Goal: Task Accomplishment & Management: Complete application form

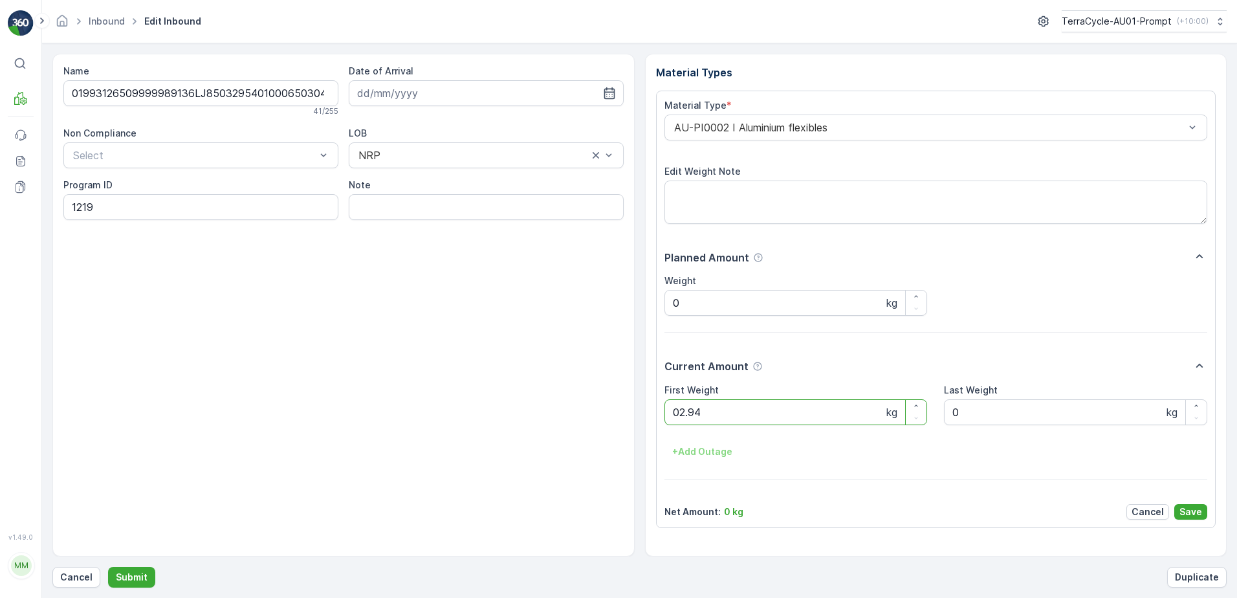
click at [108, 567] on button "Submit" at bounding box center [131, 577] width 47 height 21
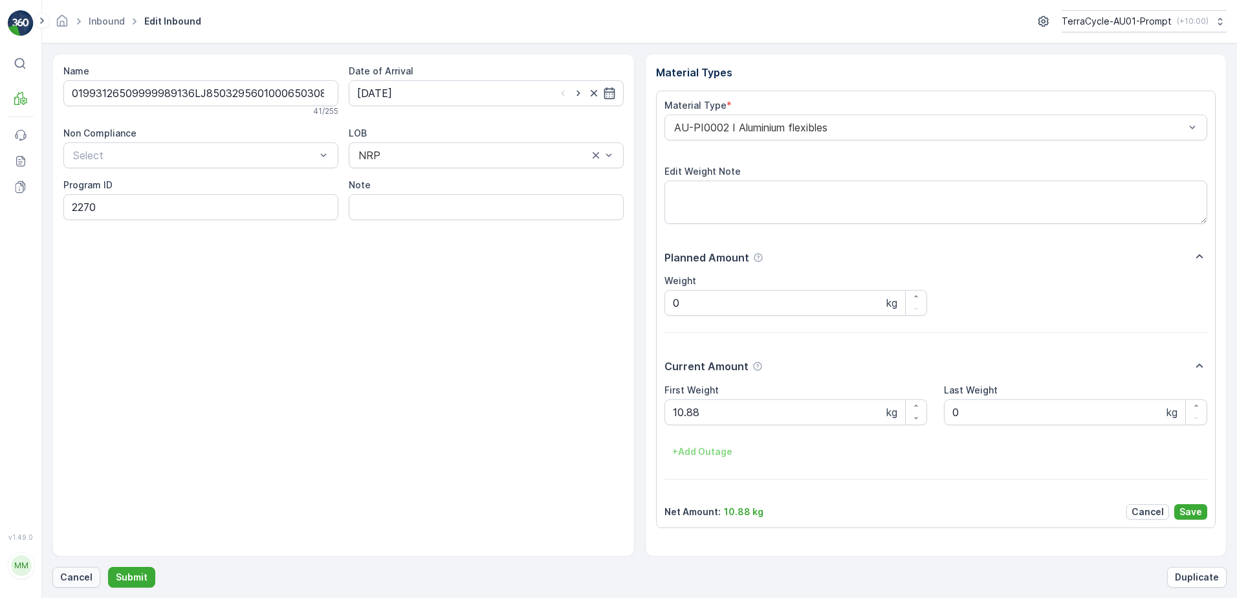
click at [76, 578] on p "Cancel" at bounding box center [76, 577] width 32 height 13
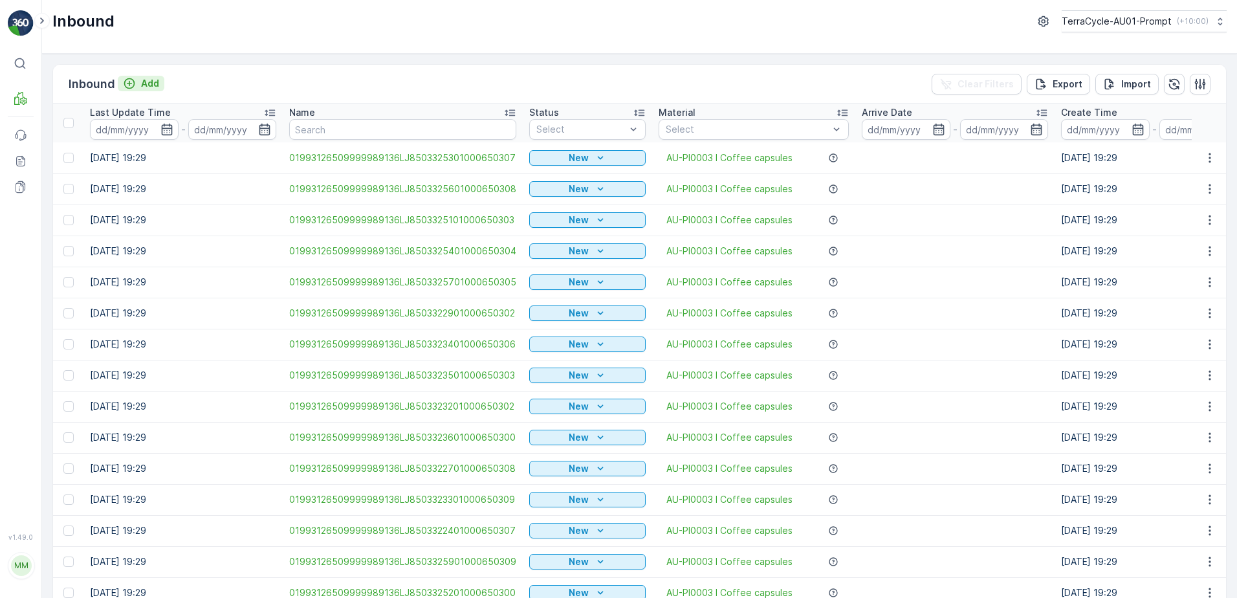
click at [142, 85] on p "Add" at bounding box center [150, 83] width 18 height 13
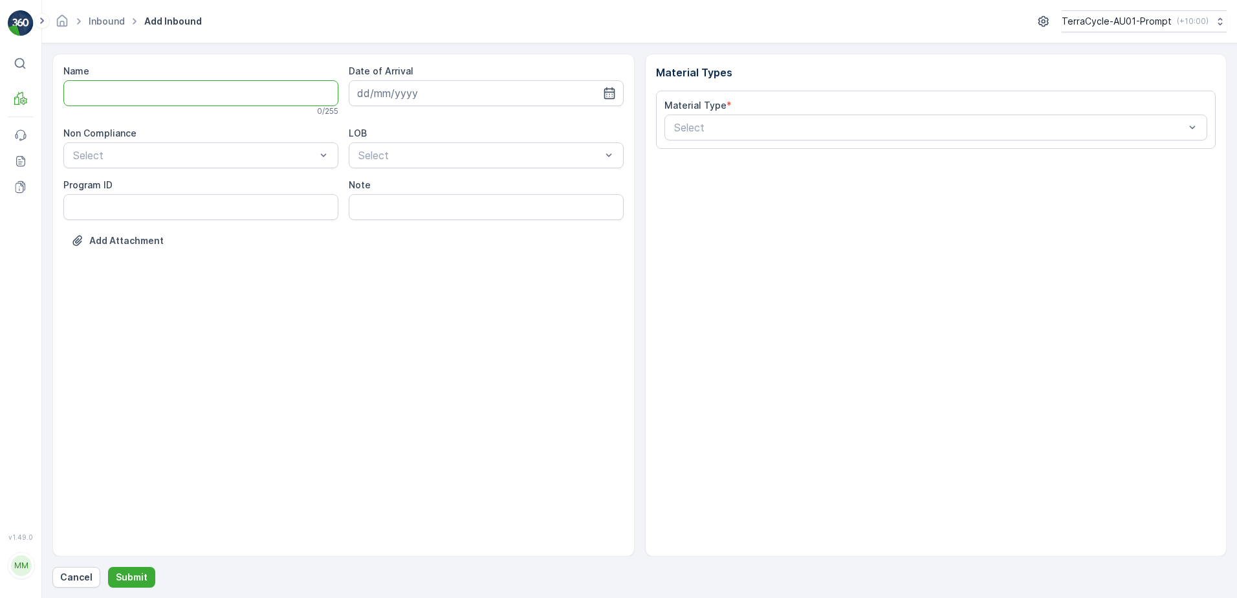
click at [147, 100] on input "Name" at bounding box center [200, 93] width 275 height 26
click at [108, 567] on button "Submit" at bounding box center [131, 577] width 47 height 21
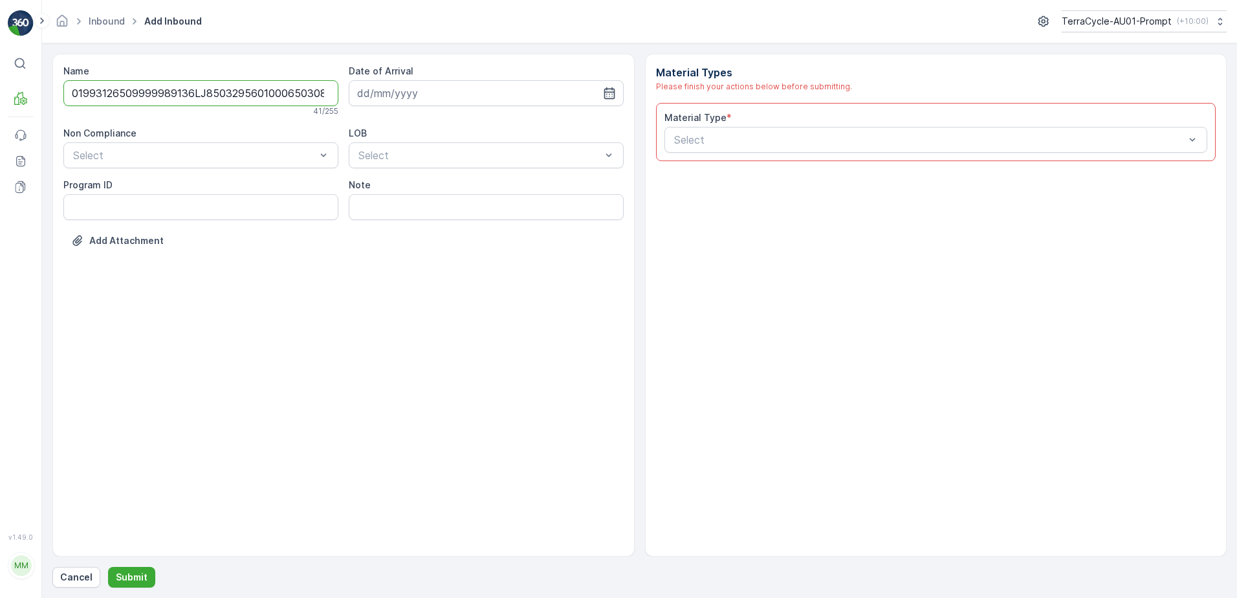
scroll to position [0, 3]
click at [313, 92] on input "01993126509999989136LJ8503295601000650308" at bounding box center [200, 93] width 275 height 26
type input "01993126509999989136LJ8503295601000650308C"
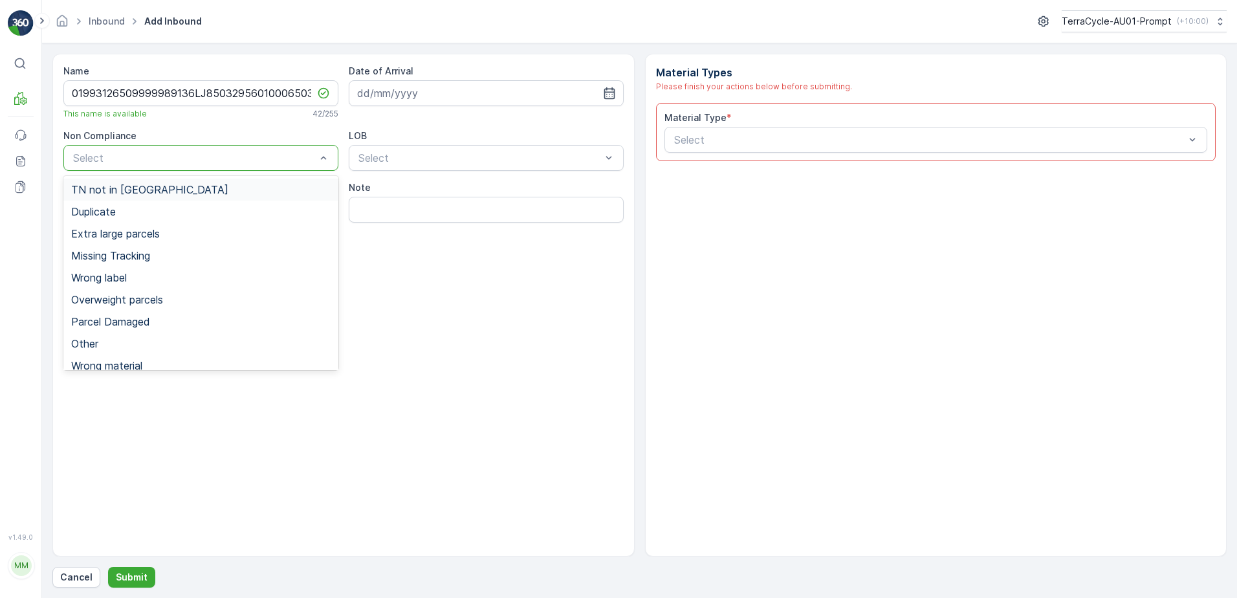
click at [173, 157] on div at bounding box center [194, 158] width 245 height 12
drag, startPoint x: 120, startPoint y: 210, endPoint x: 136, endPoint y: 203, distance: 17.4
click at [123, 210] on div "Duplicate" at bounding box center [200, 212] width 259 height 12
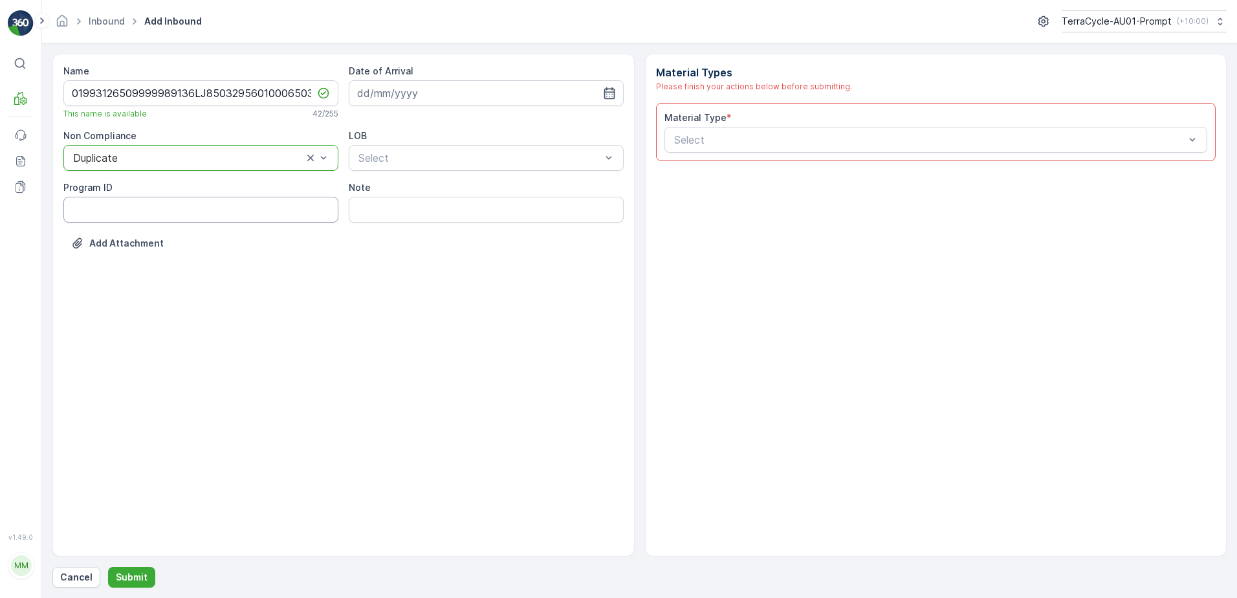
click at [83, 210] on ID "Program ID" at bounding box center [200, 210] width 275 height 26
type ID "2270"
click at [450, 86] on input at bounding box center [486, 93] width 275 height 26
drag, startPoint x: 446, startPoint y: 280, endPoint x: 449, endPoint y: 273, distance: 7.2
click at [448, 277] on div "27" at bounding box center [440, 279] width 21 height 21
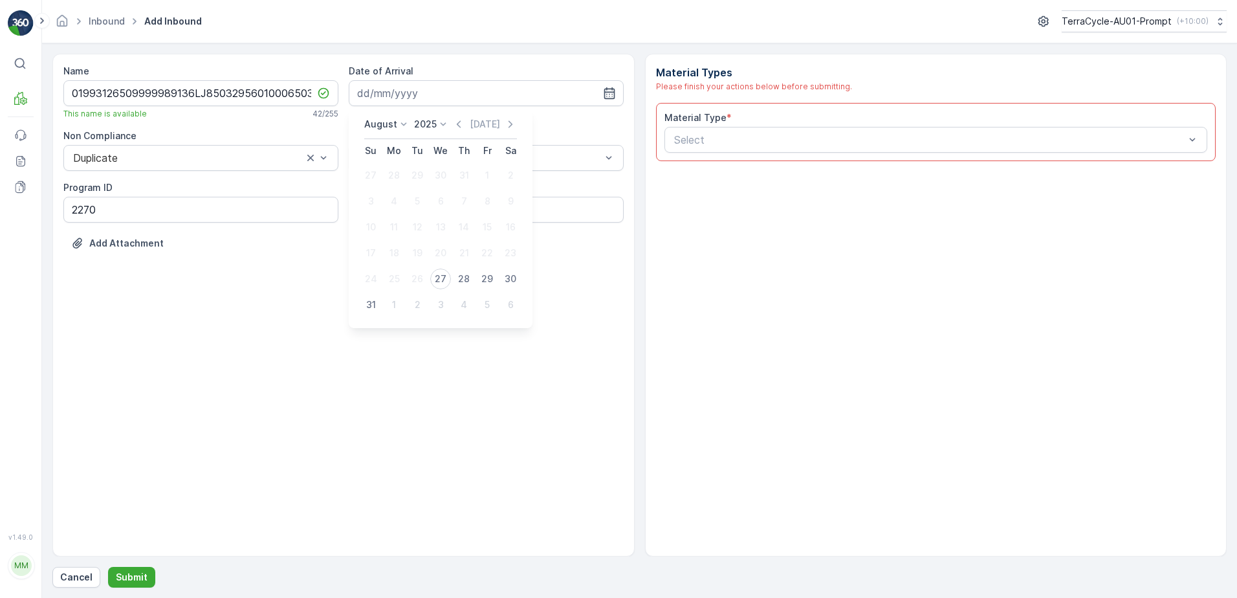
type input "[DATE]"
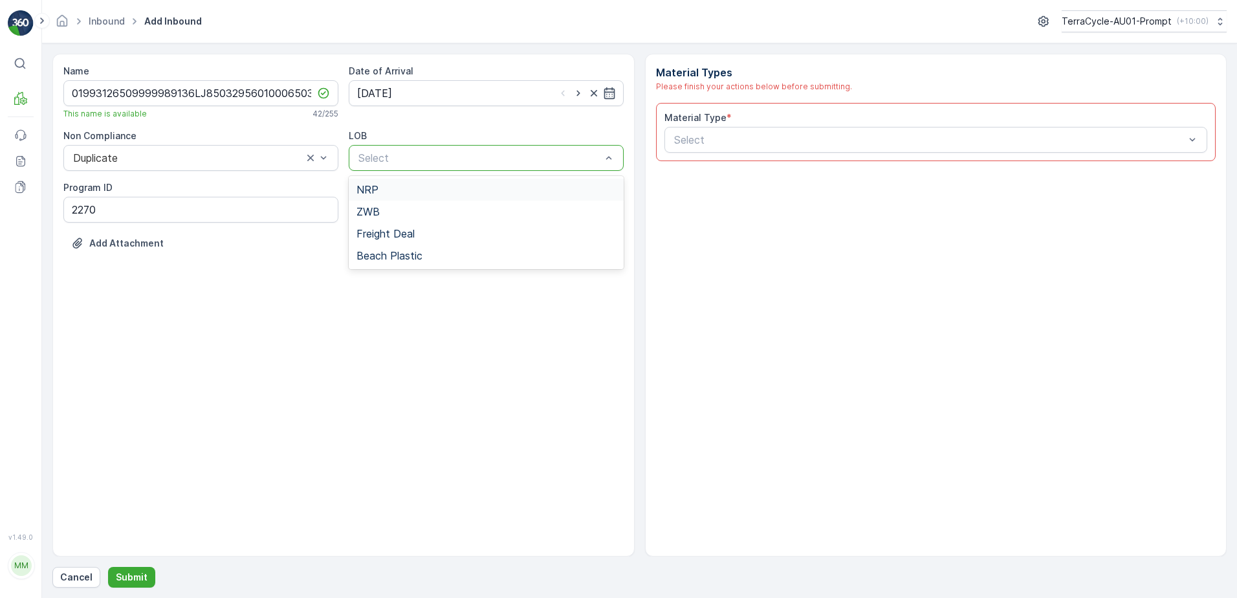
click at [437, 157] on div at bounding box center [479, 158] width 245 height 12
drag, startPoint x: 419, startPoint y: 190, endPoint x: 444, endPoint y: 190, distance: 24.6
click at [420, 190] on div "NRP" at bounding box center [486, 190] width 259 height 12
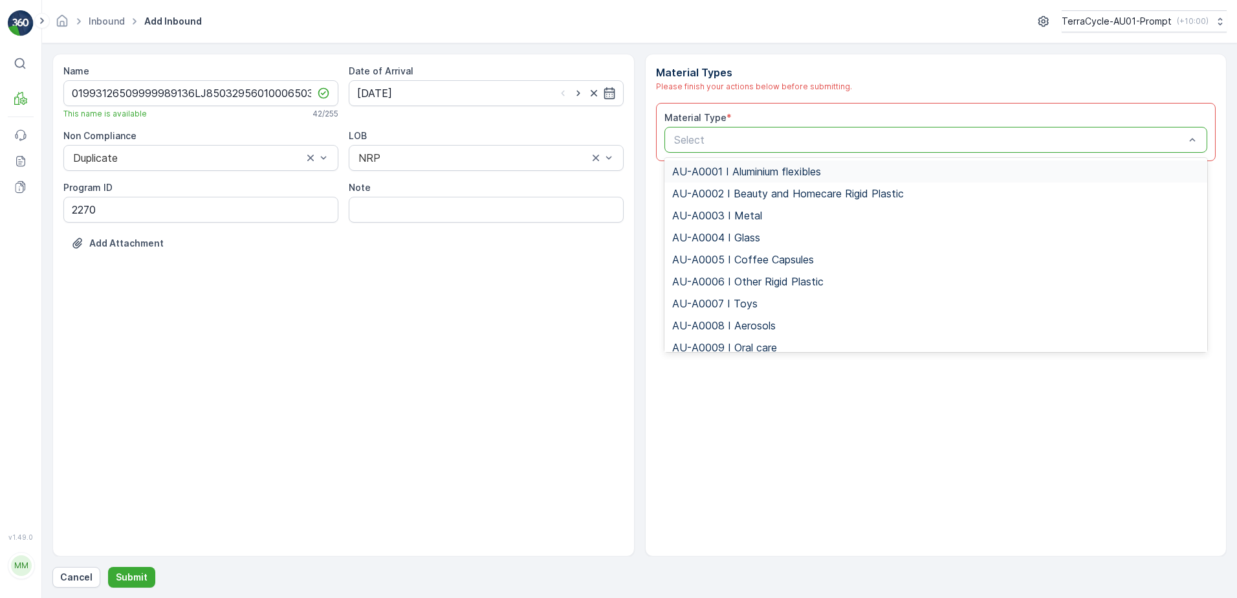
click at [758, 137] on div at bounding box center [930, 140] width 514 height 12
type input "0002"
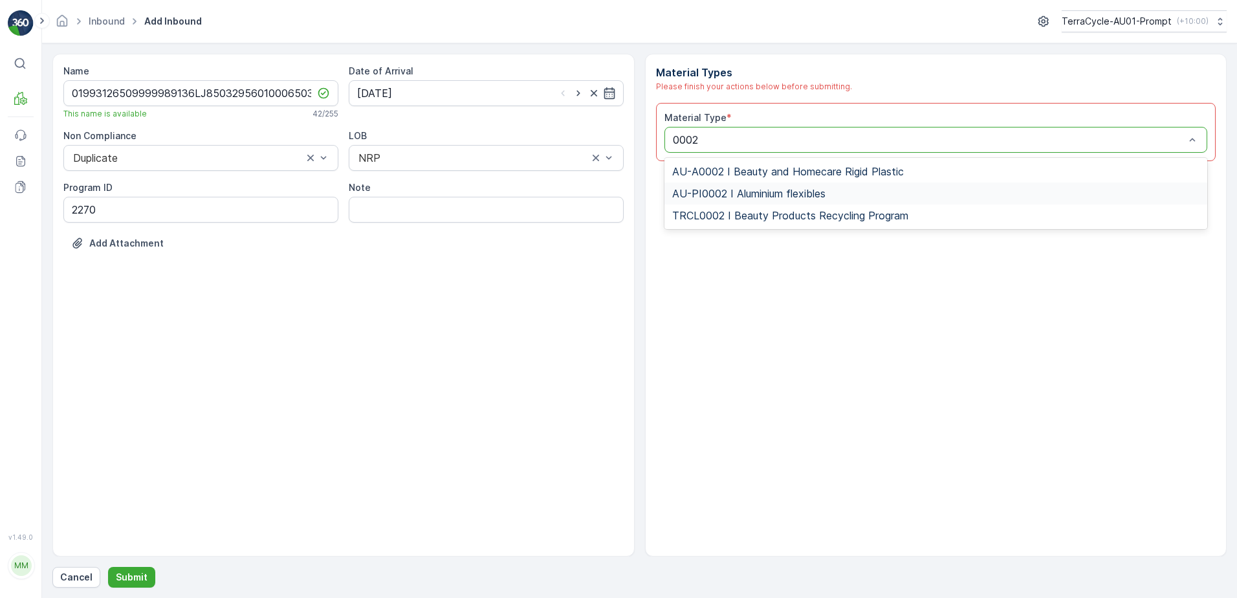
click at [811, 186] on div "AU-PI0002 I Aluminium flexibles" at bounding box center [937, 193] width 544 height 22
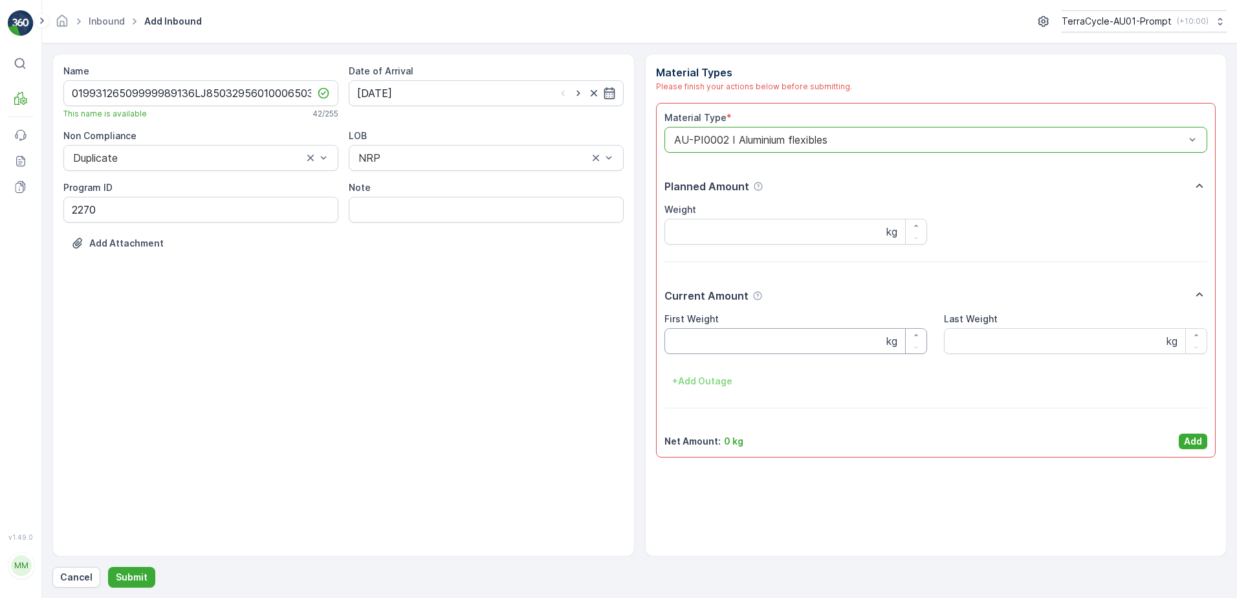
click at [723, 338] on Weight "First Weight" at bounding box center [796, 341] width 263 height 26
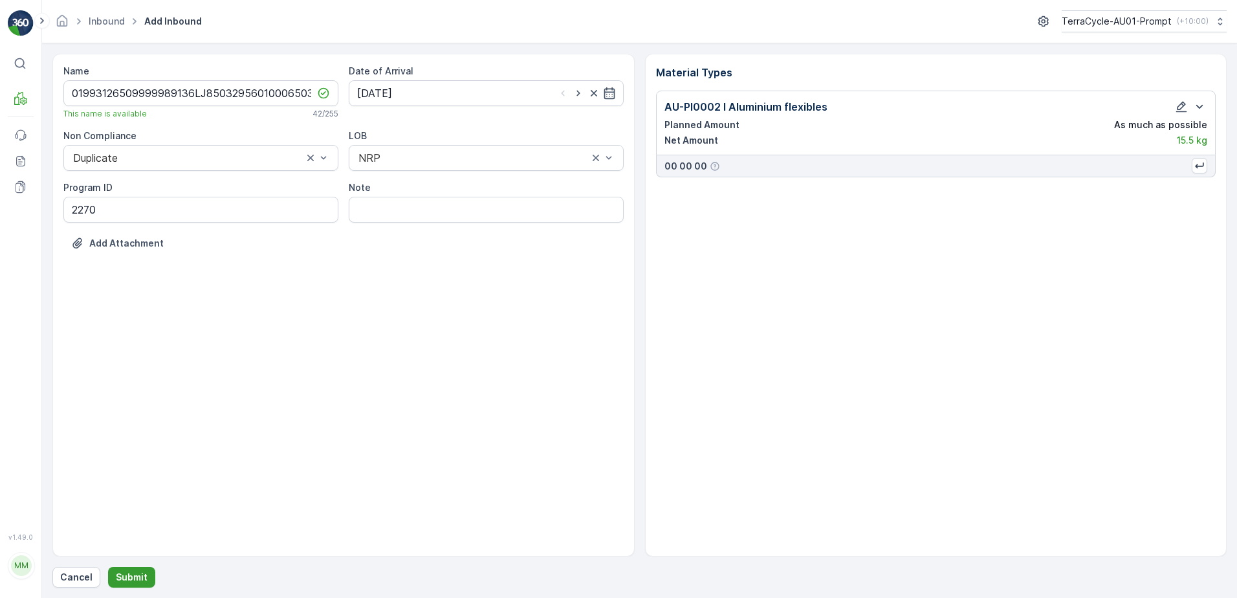
click at [140, 585] on button "Submit" at bounding box center [131, 577] width 47 height 21
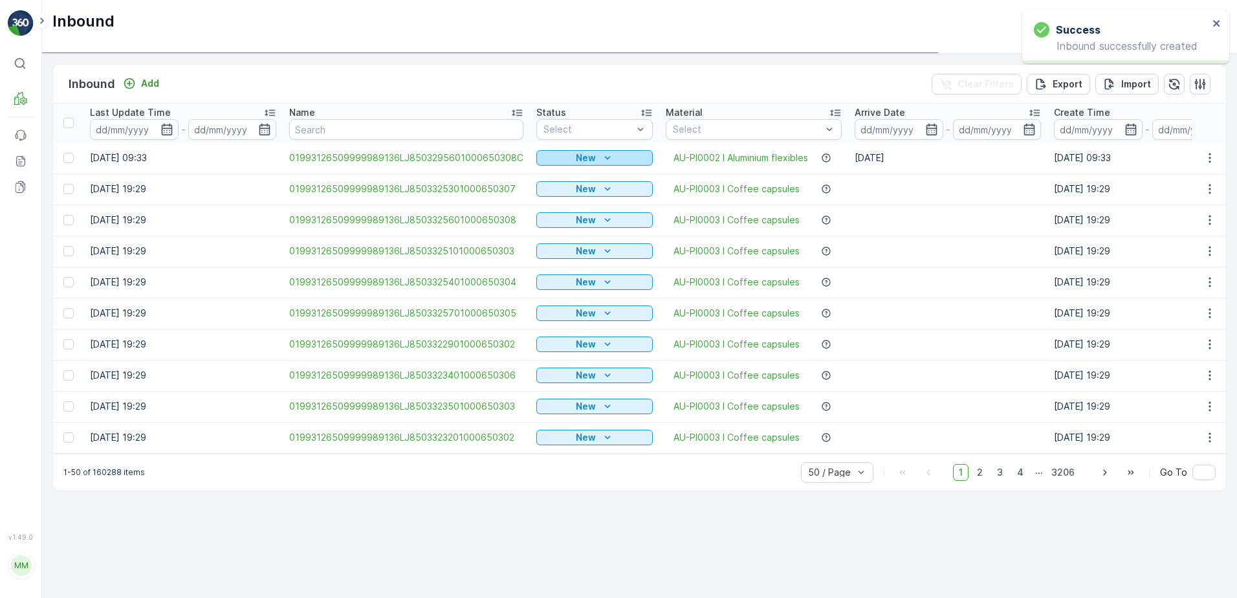
click at [582, 158] on p "New" at bounding box center [586, 157] width 20 height 13
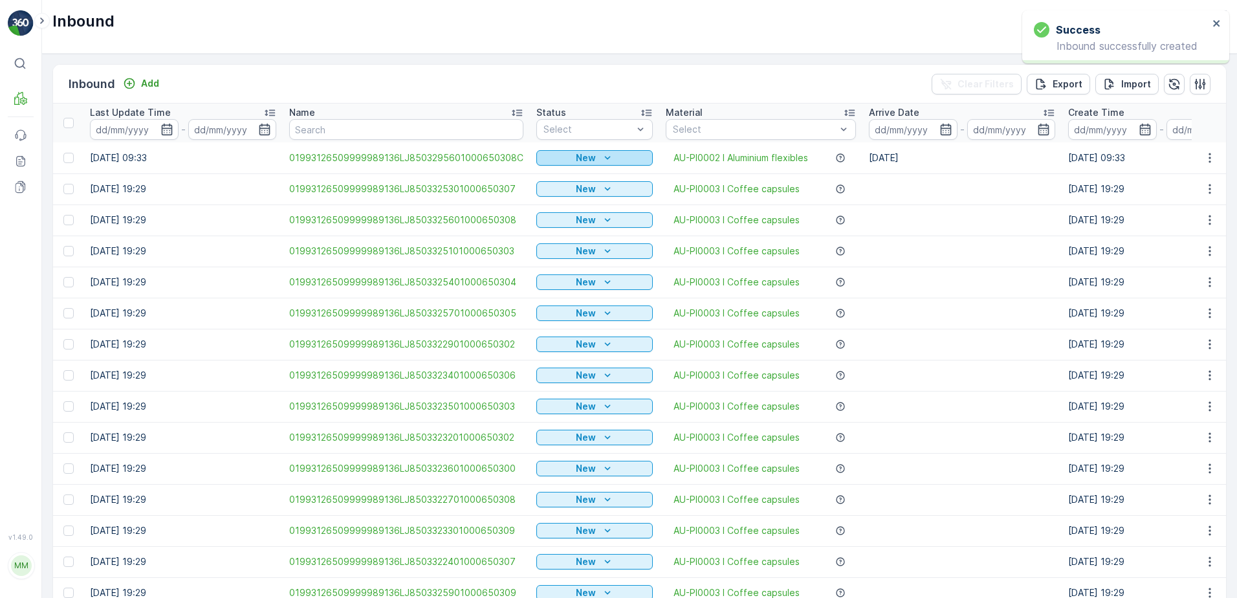
click at [588, 157] on p "New" at bounding box center [586, 157] width 20 height 13
drag, startPoint x: 563, startPoint y: 195, endPoint x: 579, endPoint y: 188, distance: 17.1
click at [564, 195] on span "Scanned" at bounding box center [559, 195] width 38 height 13
click at [1206, 159] on icon "button" at bounding box center [1210, 157] width 13 height 13
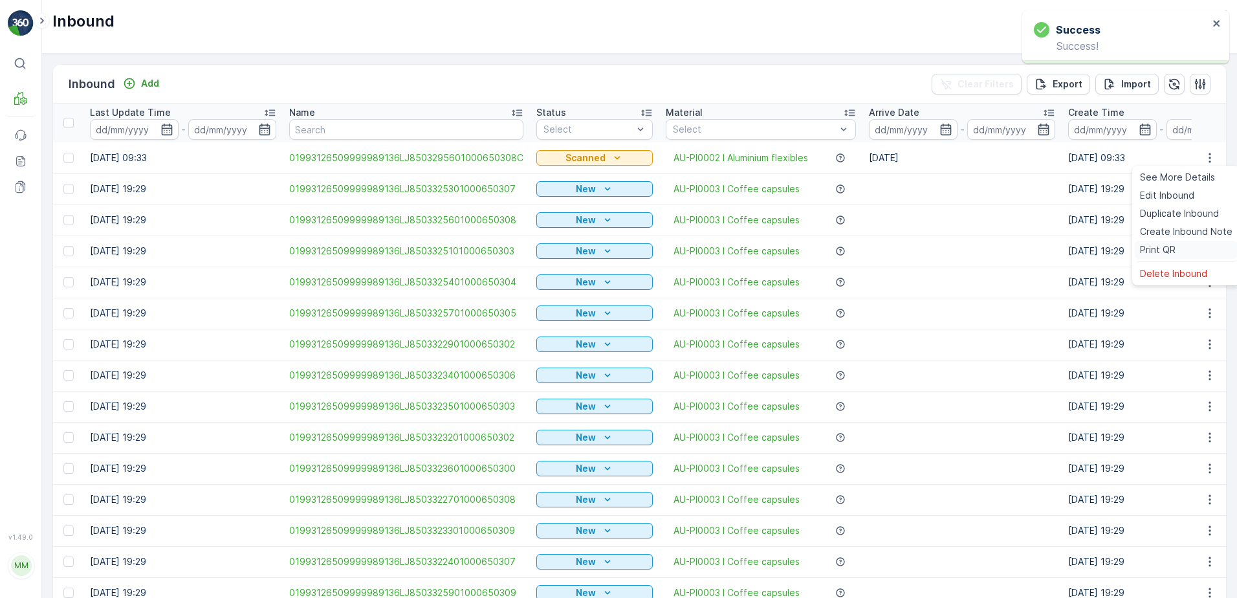
click at [1159, 248] on span "Print QR" at bounding box center [1158, 249] width 36 height 13
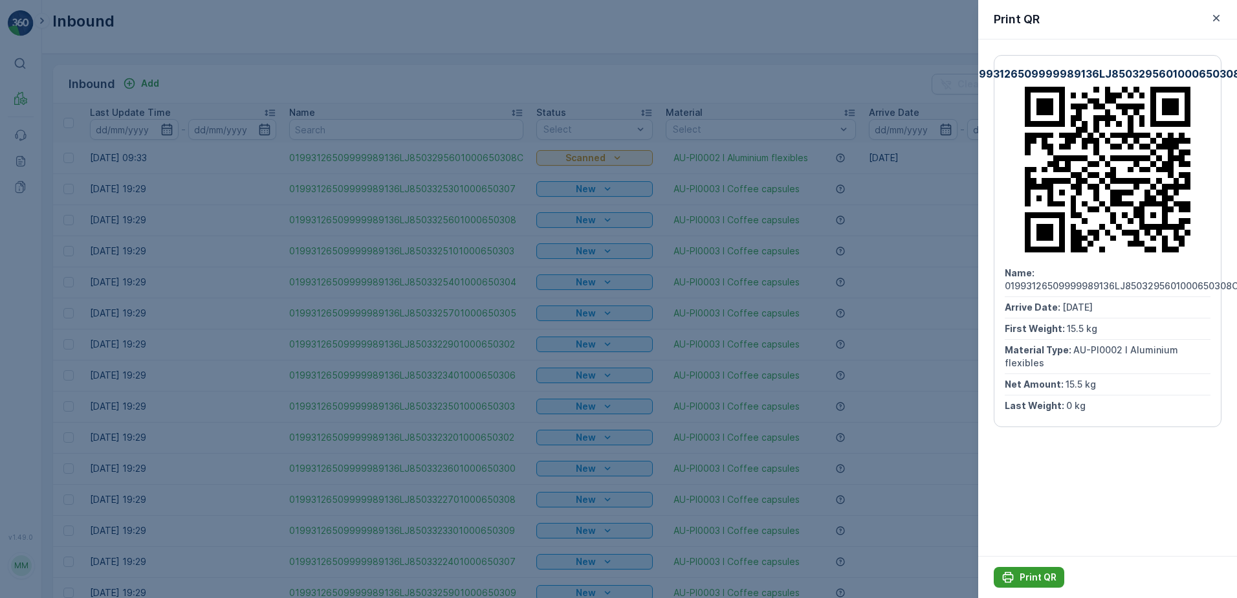
click at [1033, 574] on p "Print QR" at bounding box center [1038, 577] width 37 height 13
click at [1221, 16] on icon "button" at bounding box center [1216, 18] width 13 height 13
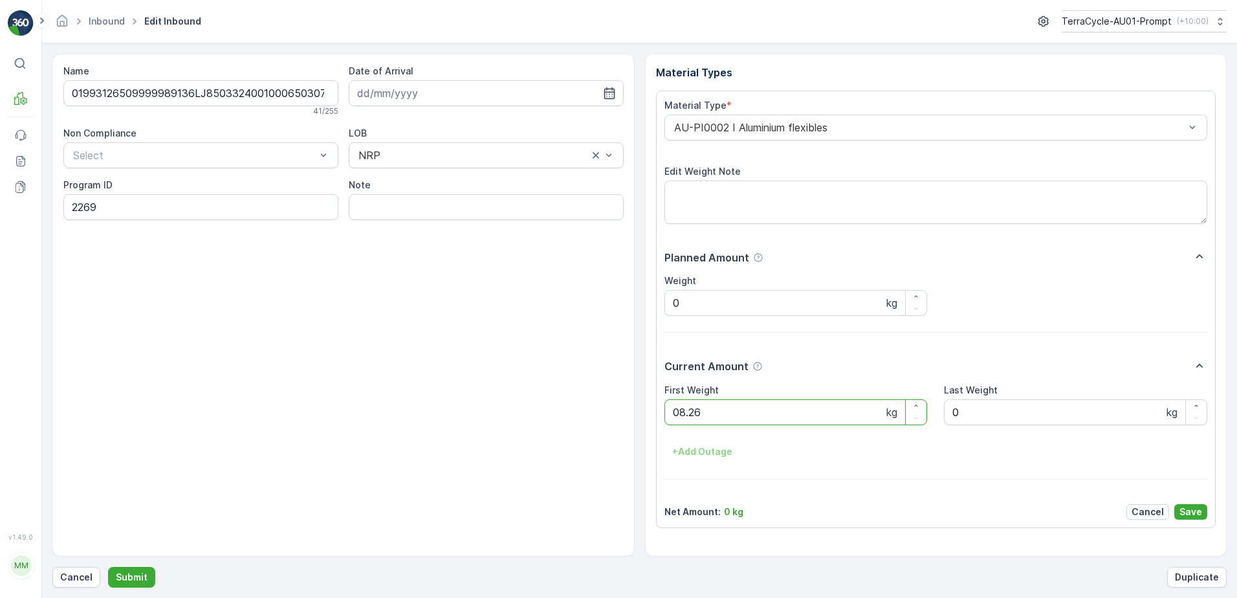
click at [108, 567] on button "Submit" at bounding box center [131, 577] width 47 height 21
click at [83, 578] on p "Cancel" at bounding box center [76, 577] width 32 height 13
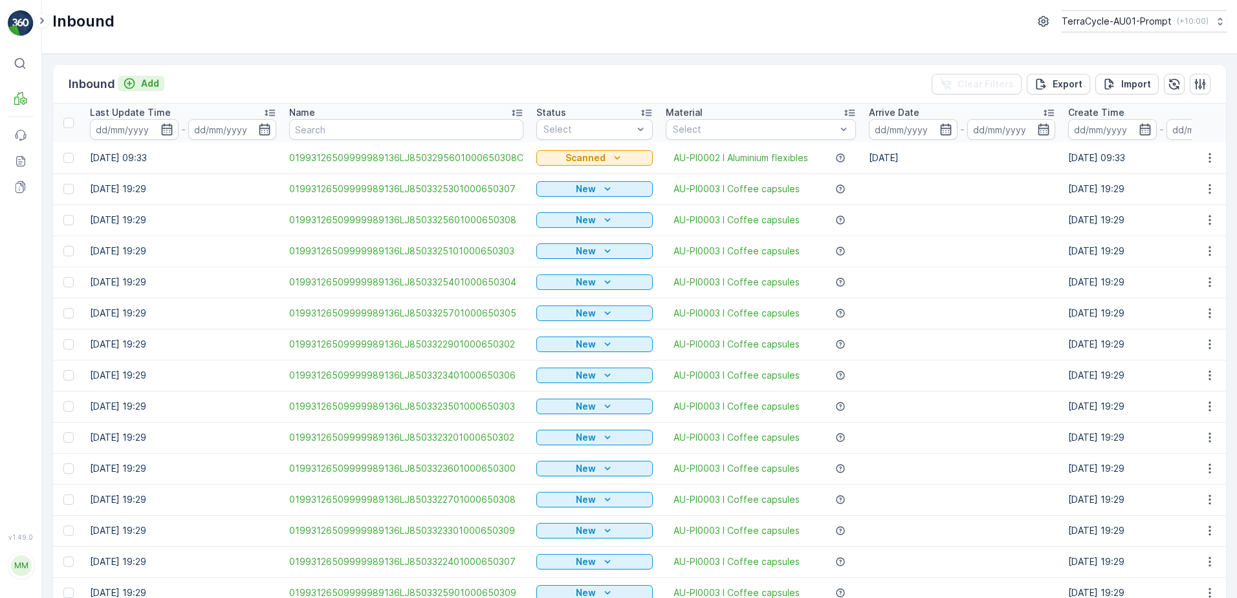
click at [154, 82] on p "Add" at bounding box center [150, 83] width 18 height 13
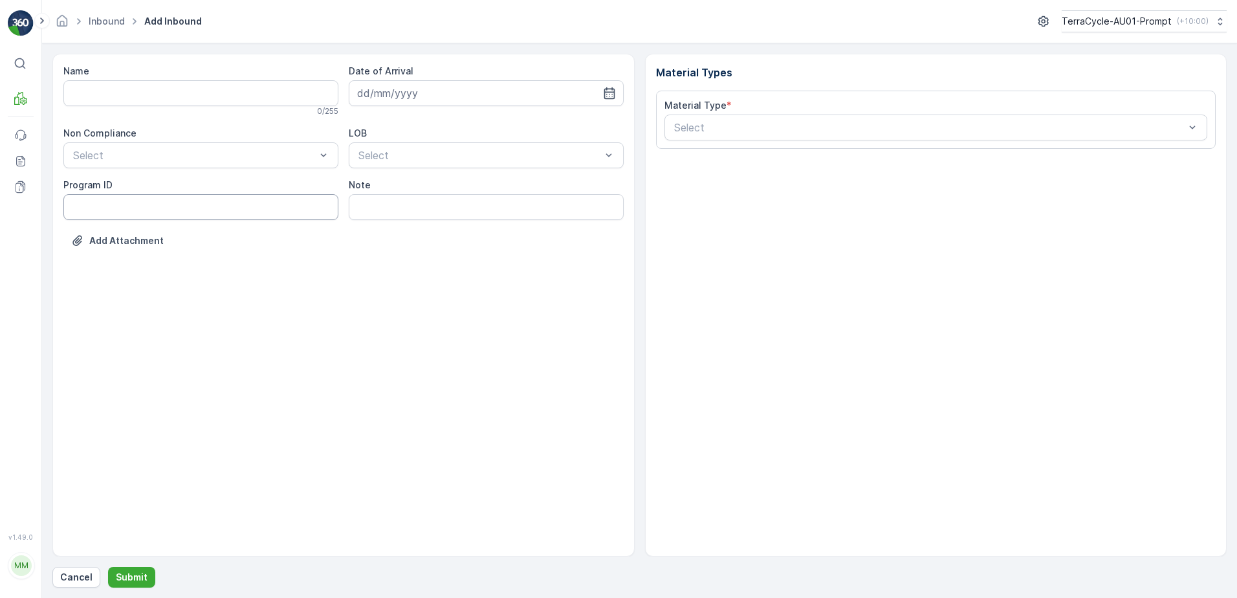
click at [88, 207] on ID "Program ID" at bounding box center [200, 207] width 275 height 26
type ID "2270"
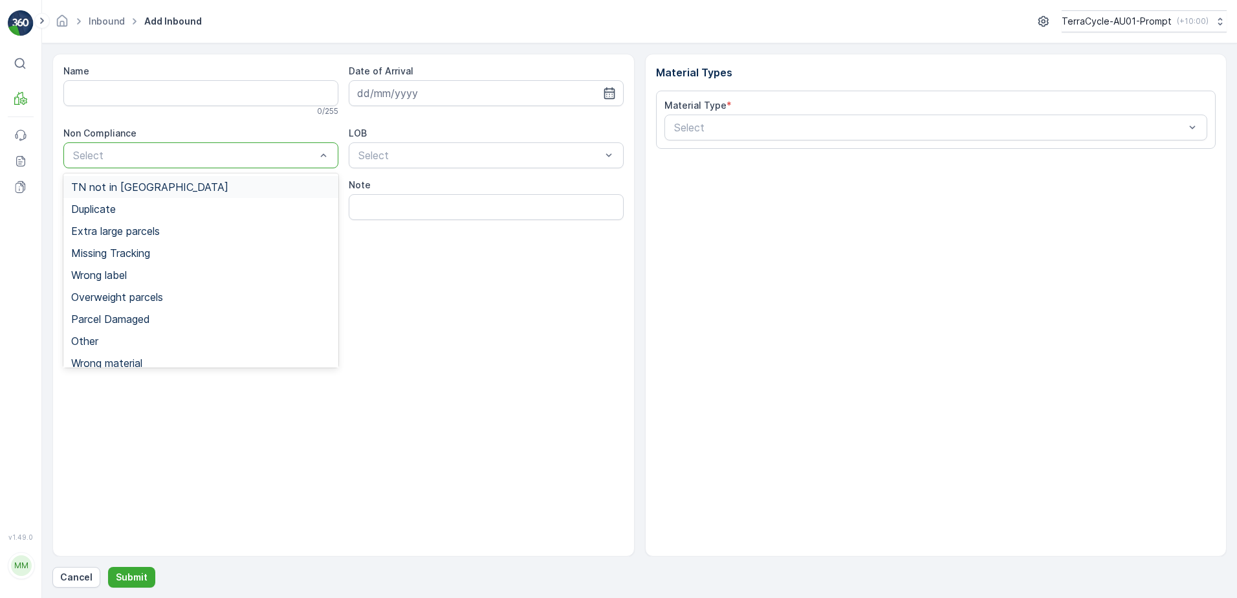
drag, startPoint x: 126, startPoint y: 148, endPoint x: 133, endPoint y: 151, distance: 7.8
click at [113, 213] on span "Duplicate" at bounding box center [93, 209] width 45 height 12
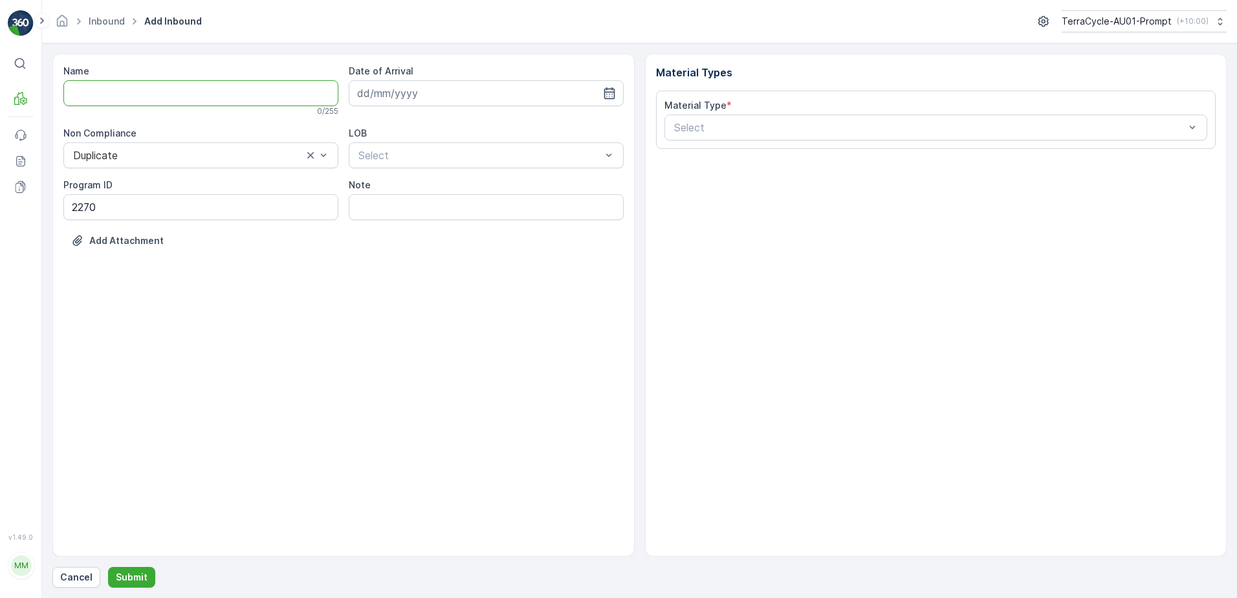
click at [85, 91] on input "Name" at bounding box center [200, 93] width 275 height 26
click at [108, 567] on button "Submit" at bounding box center [131, 577] width 47 height 21
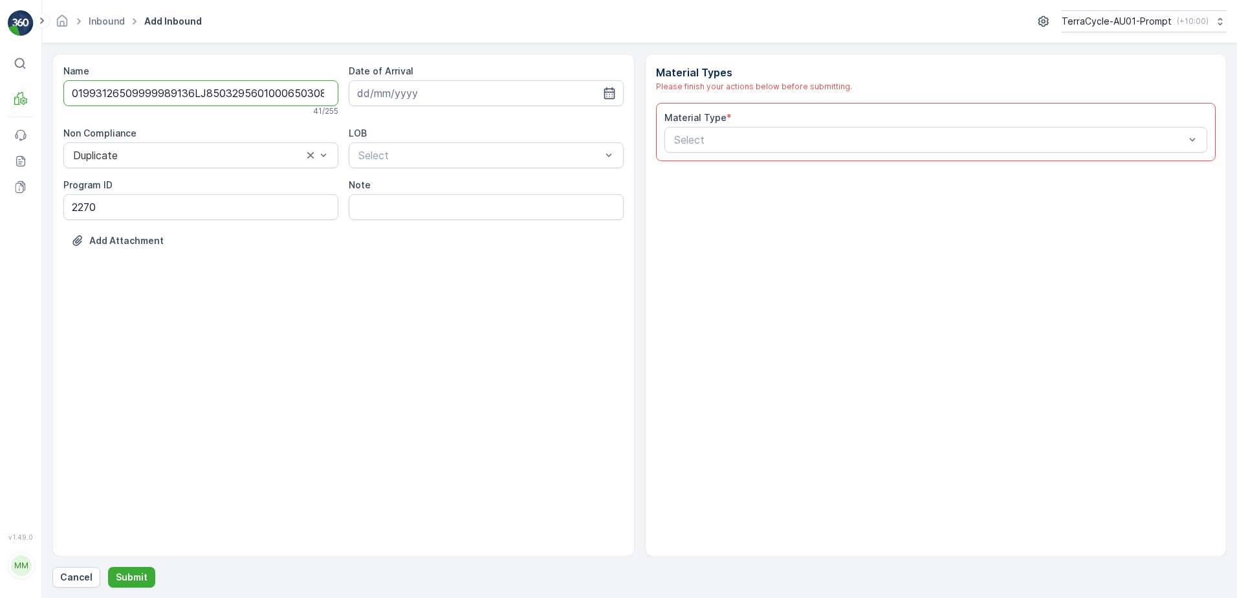
scroll to position [0, 3]
click at [311, 92] on input "01993126509999989136LJ8503295601000650308" at bounding box center [200, 93] width 275 height 26
type input "01993126509999989136LJ8503295601000650308D"
click at [443, 89] on input at bounding box center [486, 93] width 275 height 26
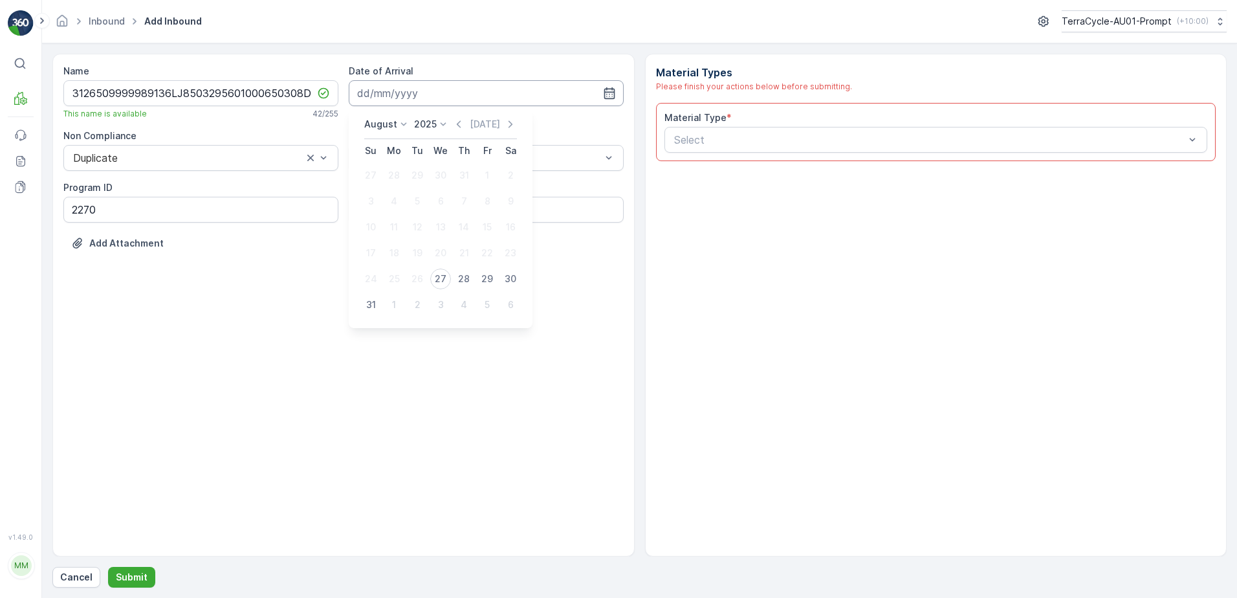
scroll to position [0, 0]
click at [437, 278] on div "27" at bounding box center [440, 279] width 21 height 21
type input "[DATE]"
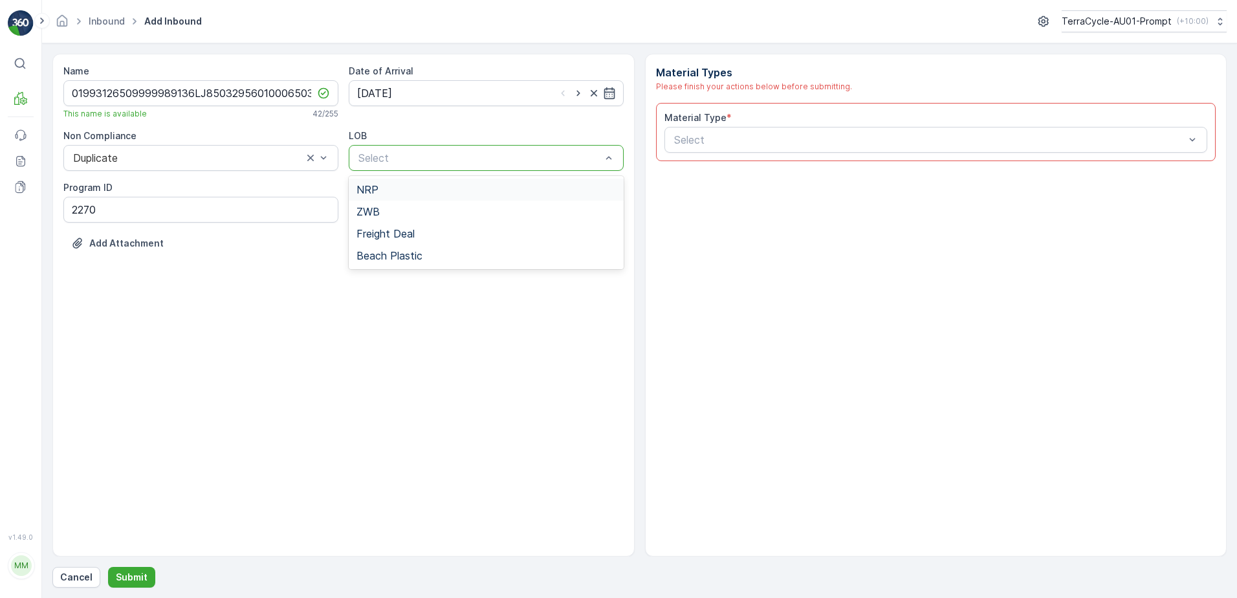
click at [430, 198] on div "NRP" at bounding box center [486, 190] width 275 height 22
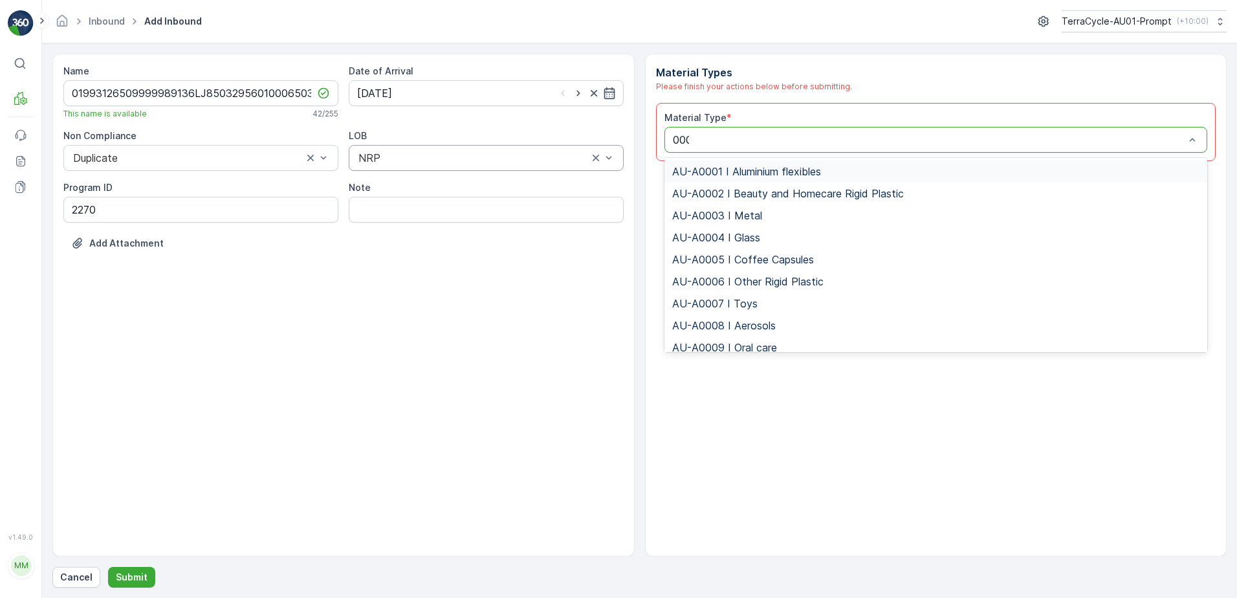
type input "0002"
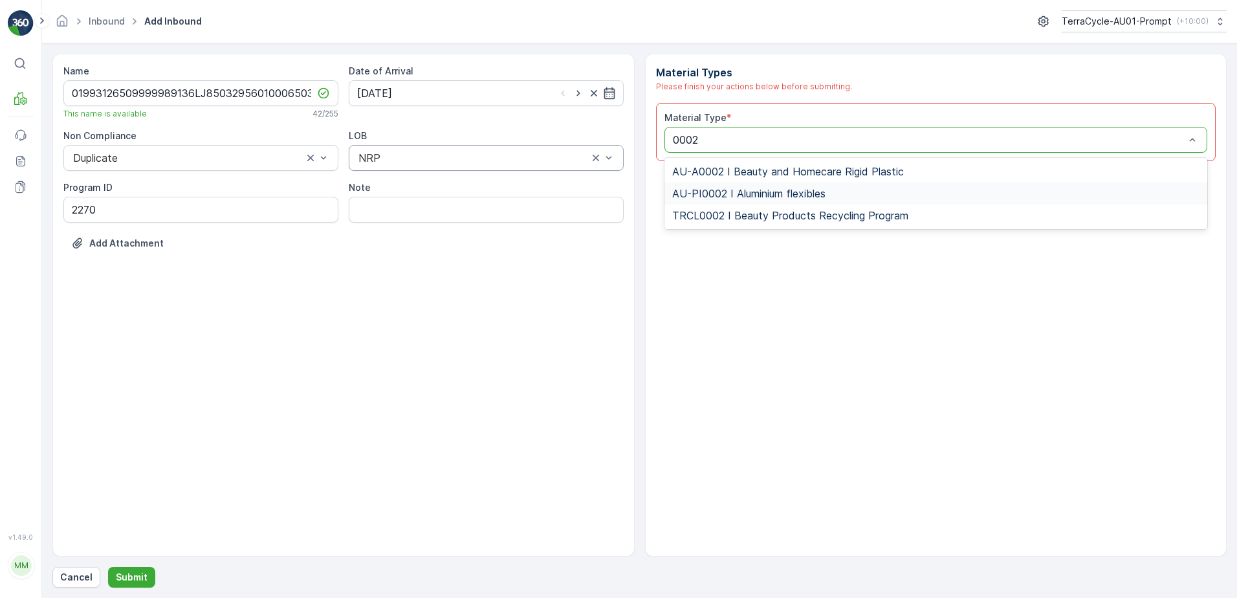
click at [802, 190] on span "AU-PI0002 I Aluminium flexibles" at bounding box center [748, 194] width 153 height 12
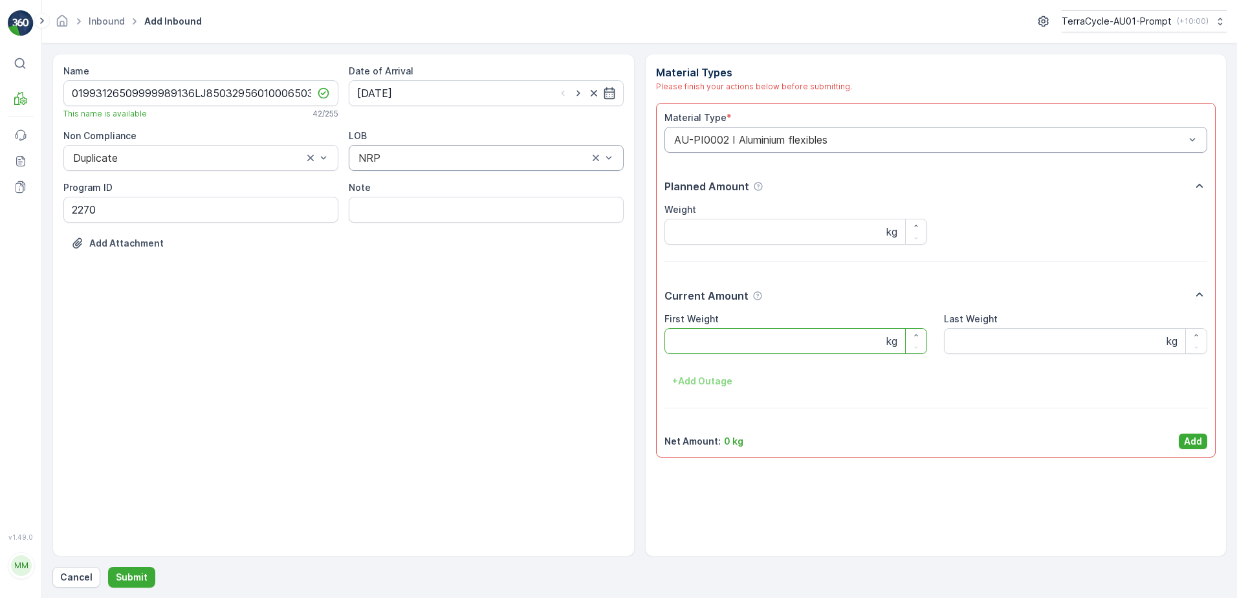
click at [748, 344] on Weight "First Weight" at bounding box center [796, 341] width 263 height 26
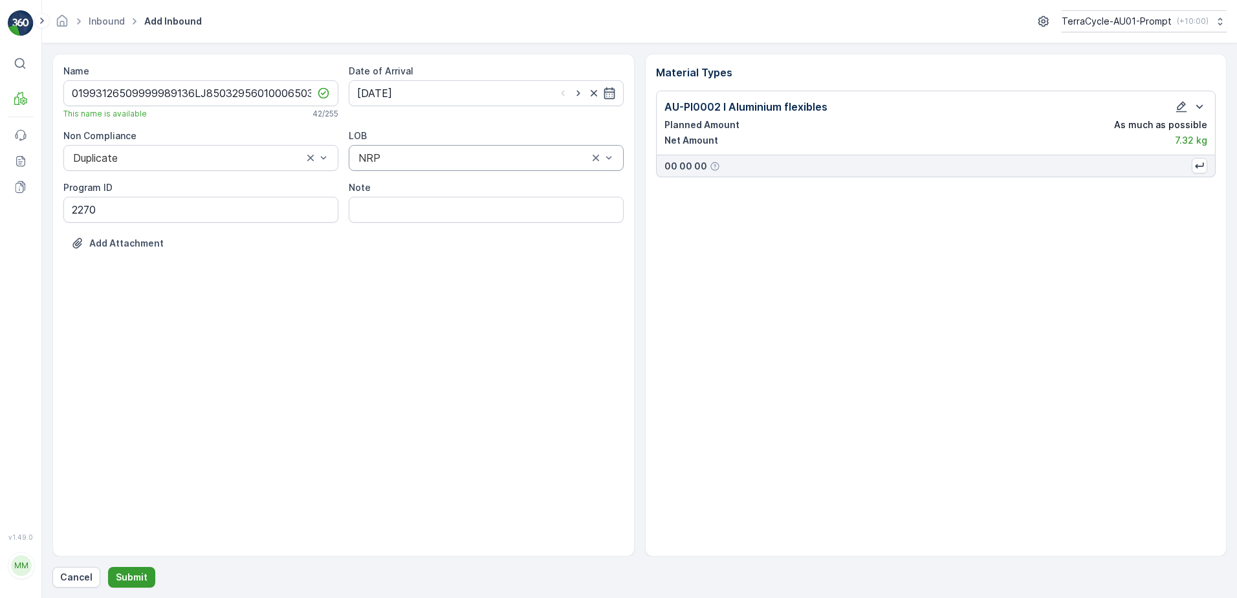
click at [132, 568] on button "Submit" at bounding box center [131, 577] width 47 height 21
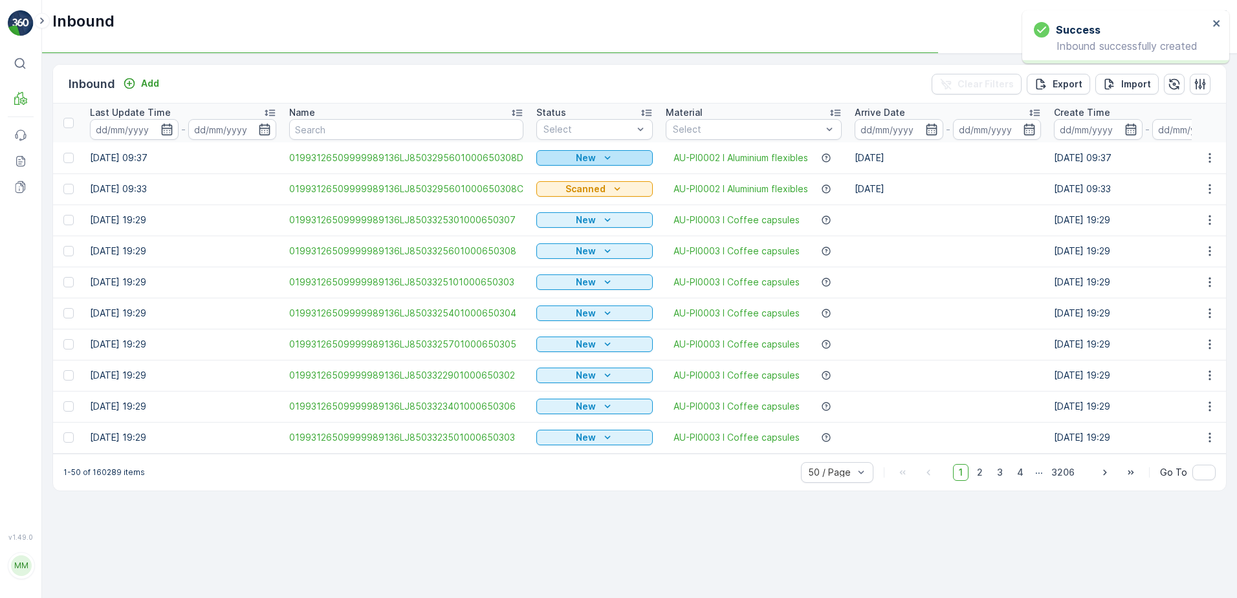
click at [587, 154] on p "New" at bounding box center [586, 157] width 20 height 13
drag, startPoint x: 559, startPoint y: 197, endPoint x: 835, endPoint y: 213, distance: 276.8
click at [563, 195] on span "Scanned" at bounding box center [559, 195] width 38 height 13
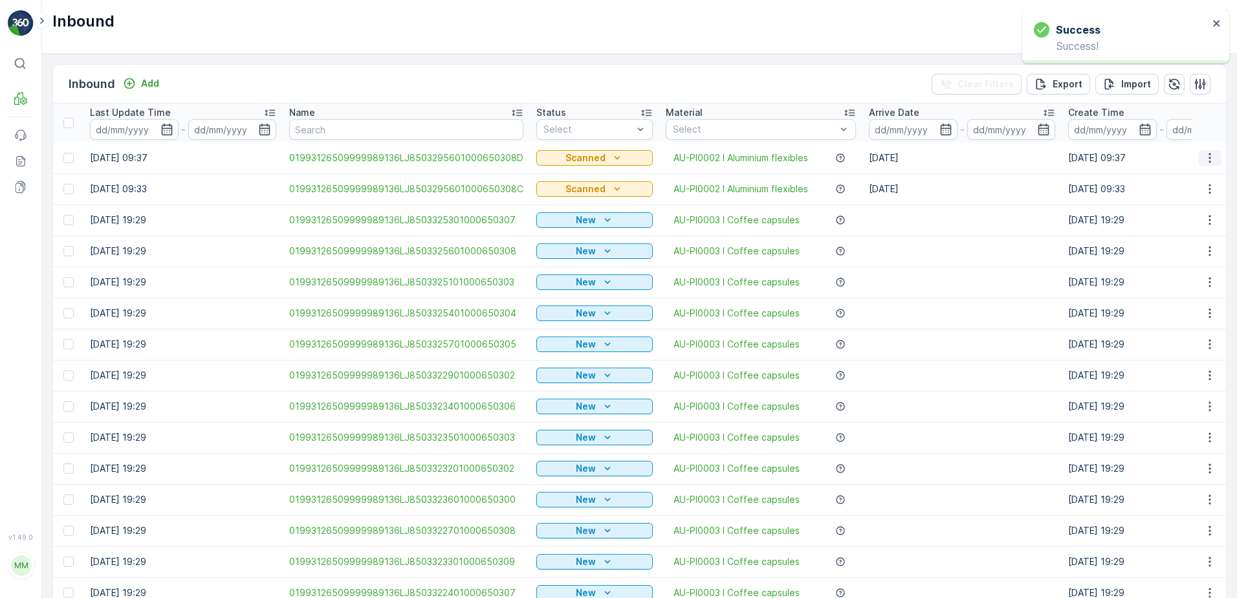
click at [1204, 157] on icon "button" at bounding box center [1210, 157] width 13 height 13
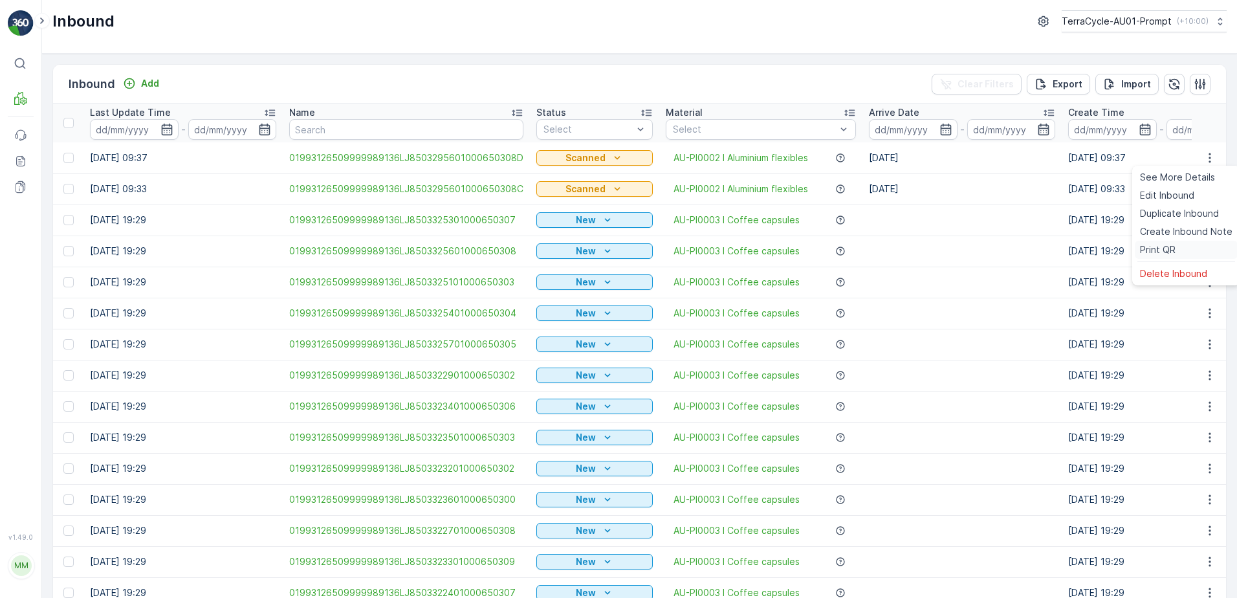
click at [1176, 244] on div "Print QR" at bounding box center [1186, 250] width 103 height 18
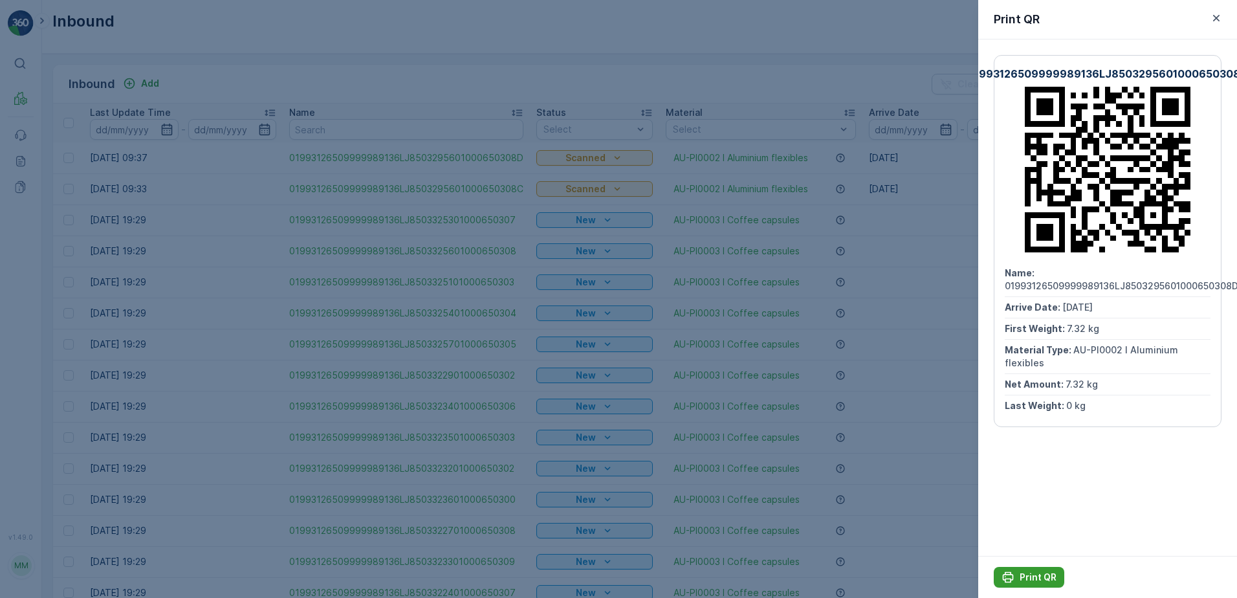
click at [1034, 571] on p "Print QR" at bounding box center [1038, 577] width 37 height 13
click at [1215, 17] on icon "button" at bounding box center [1216, 18] width 13 height 13
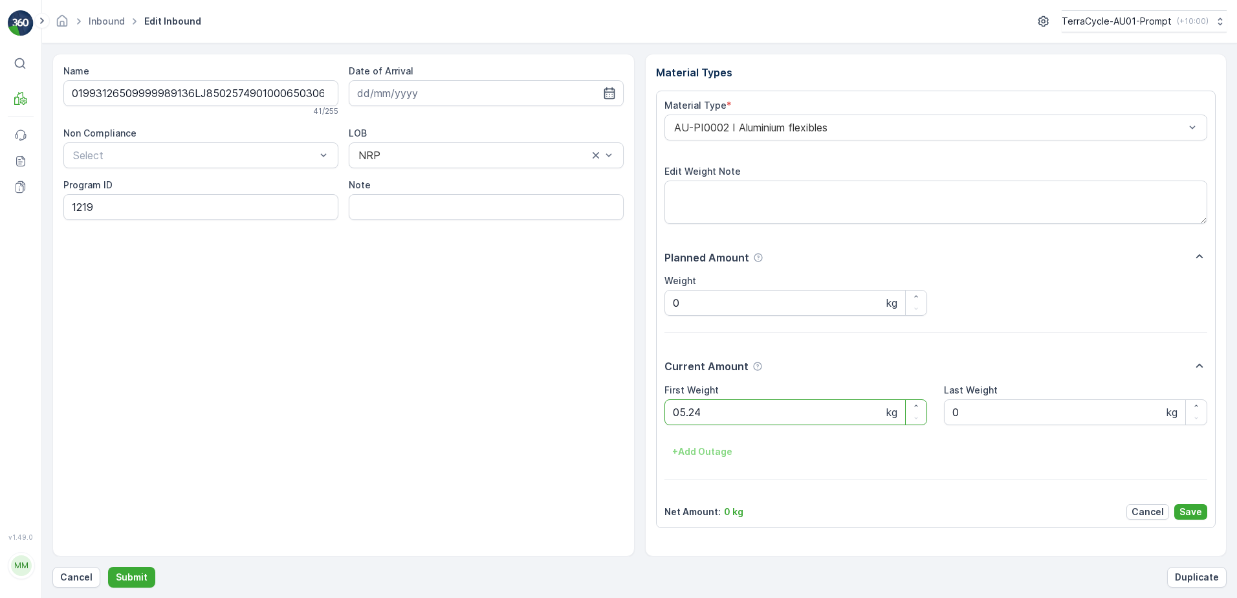
click at [108, 567] on button "Submit" at bounding box center [131, 577] width 47 height 21
drag, startPoint x: 78, startPoint y: 575, endPoint x: 86, endPoint y: 571, distance: 9.6
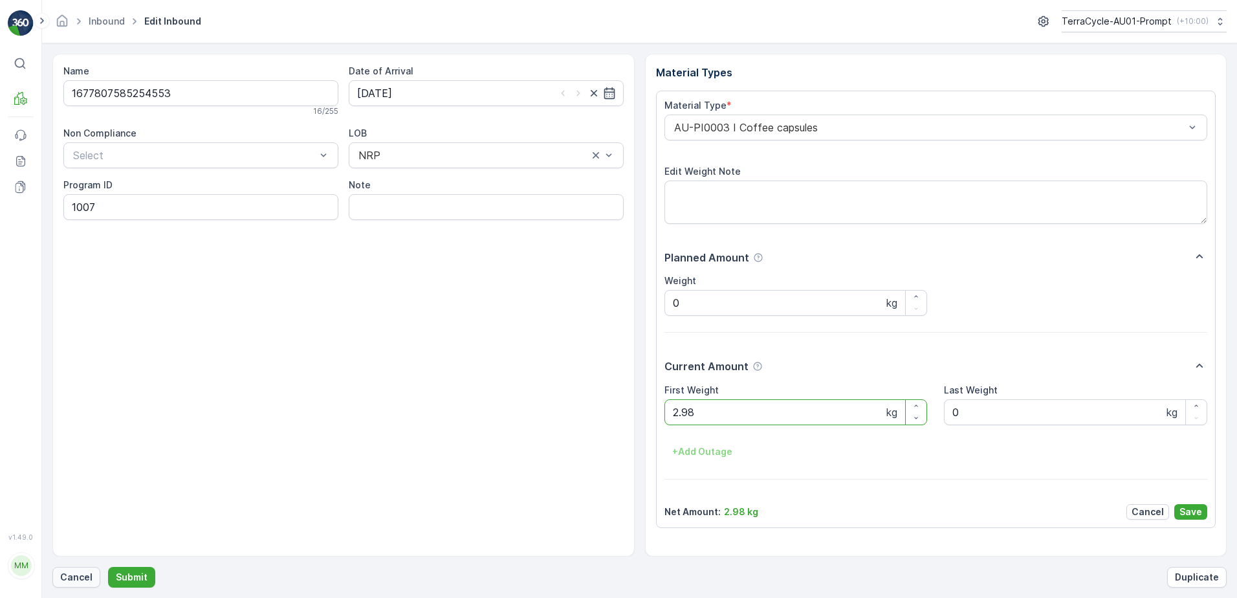
click at [86, 571] on p "Cancel" at bounding box center [76, 577] width 32 height 13
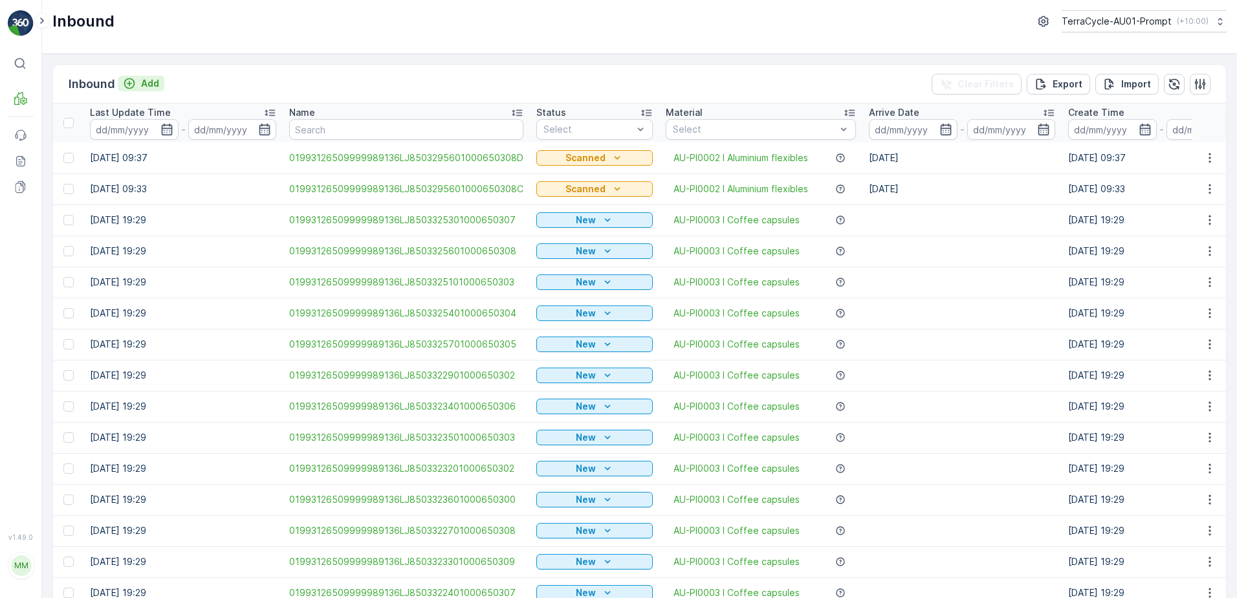
click at [149, 88] on p "Add" at bounding box center [150, 83] width 18 height 13
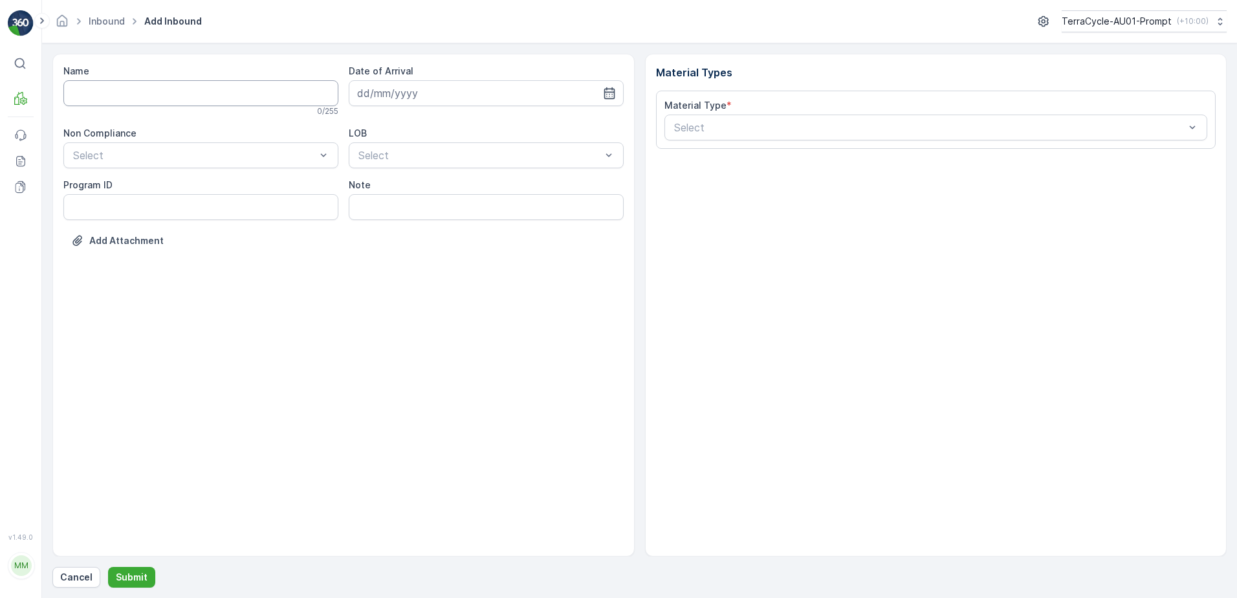
click at [189, 96] on input "Name" at bounding box center [200, 93] width 275 height 26
click at [108, 567] on button "Submit" at bounding box center [131, 577] width 47 height 21
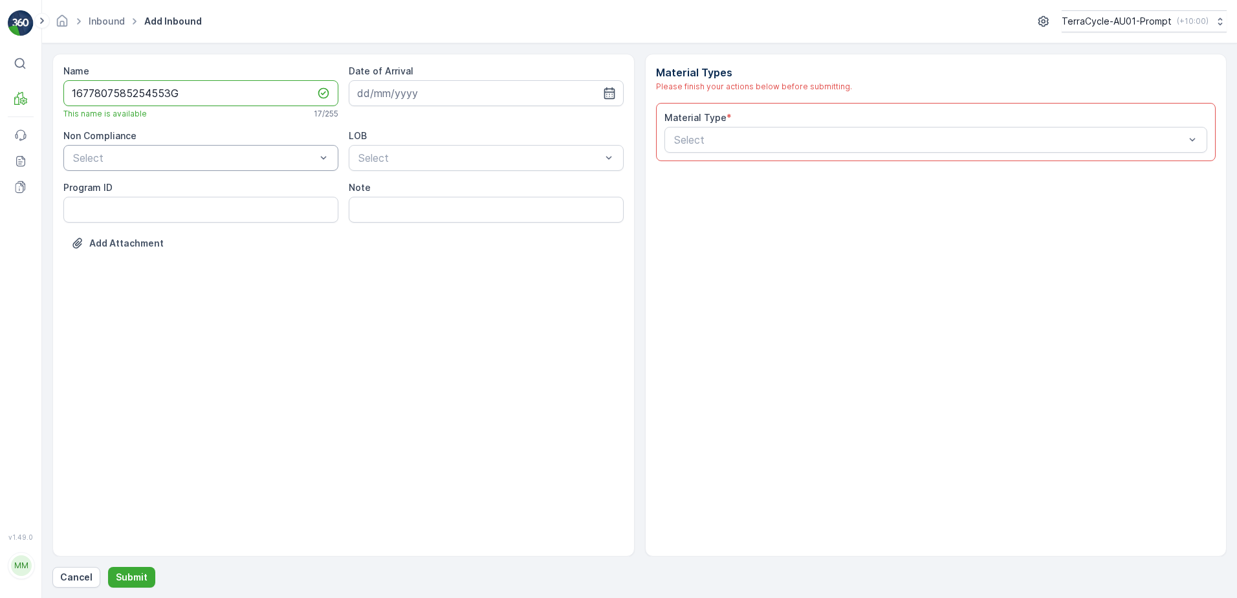
type input "1677807585254553G"
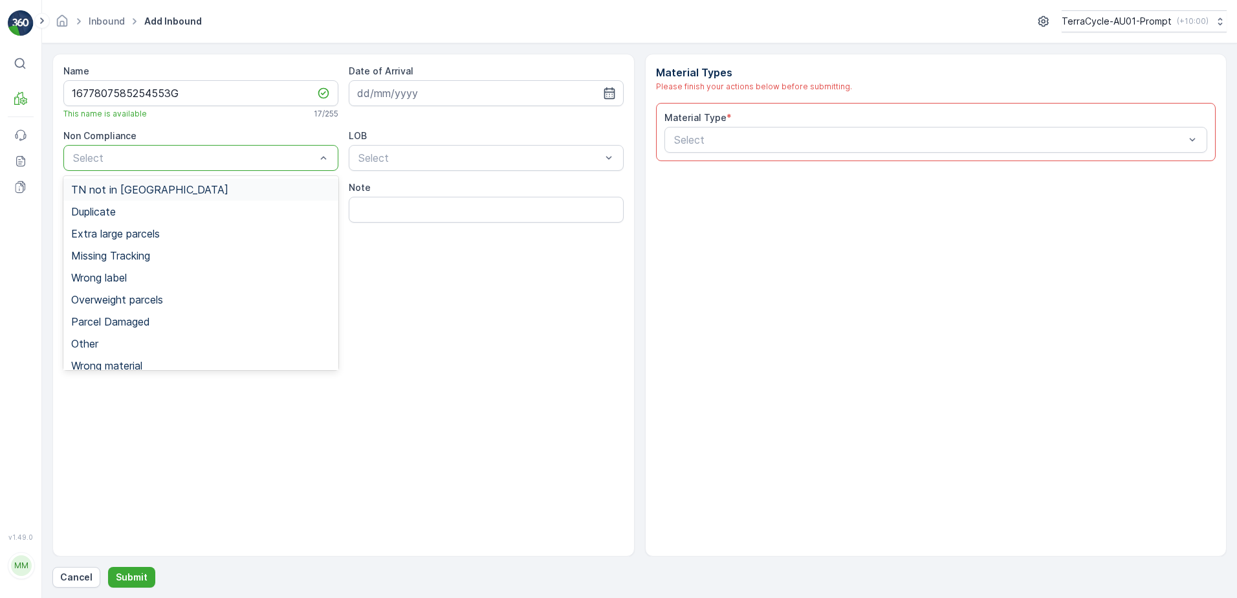
click at [155, 156] on div at bounding box center [194, 158] width 245 height 12
click at [144, 218] on div "Duplicate" at bounding box center [200, 212] width 275 height 22
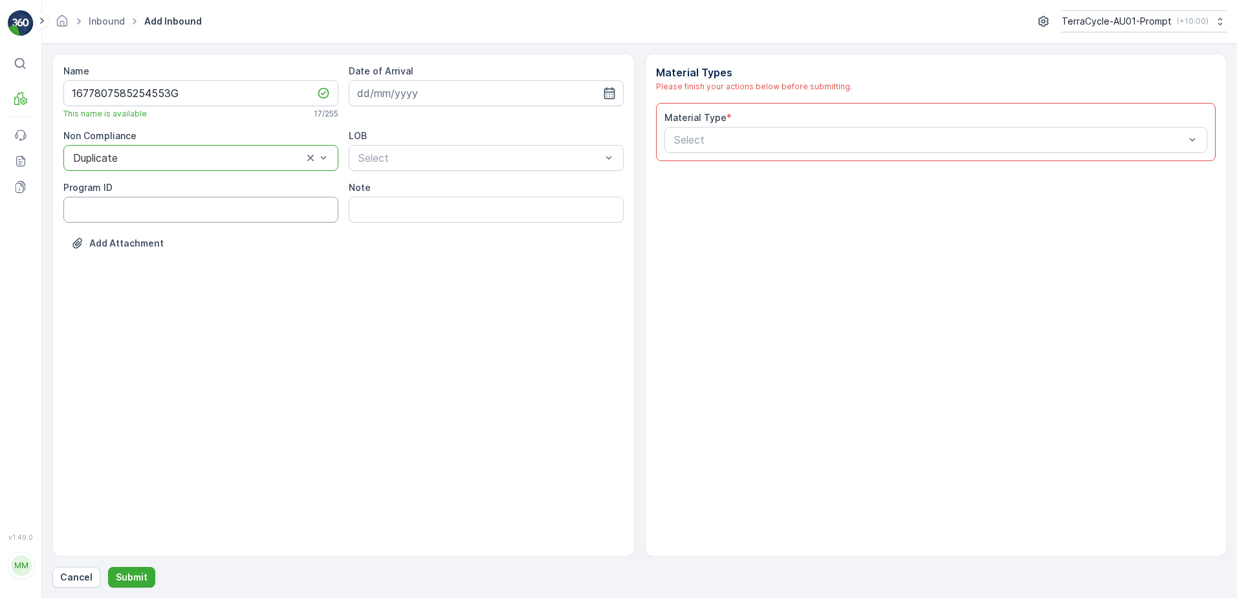
click at [124, 212] on ID "Program ID" at bounding box center [200, 210] width 275 height 26
type ID "1007"
click at [489, 93] on input at bounding box center [486, 93] width 275 height 26
drag, startPoint x: 440, startPoint y: 281, endPoint x: 465, endPoint y: 212, distance: 73.7
click at [446, 274] on div "27" at bounding box center [440, 279] width 21 height 21
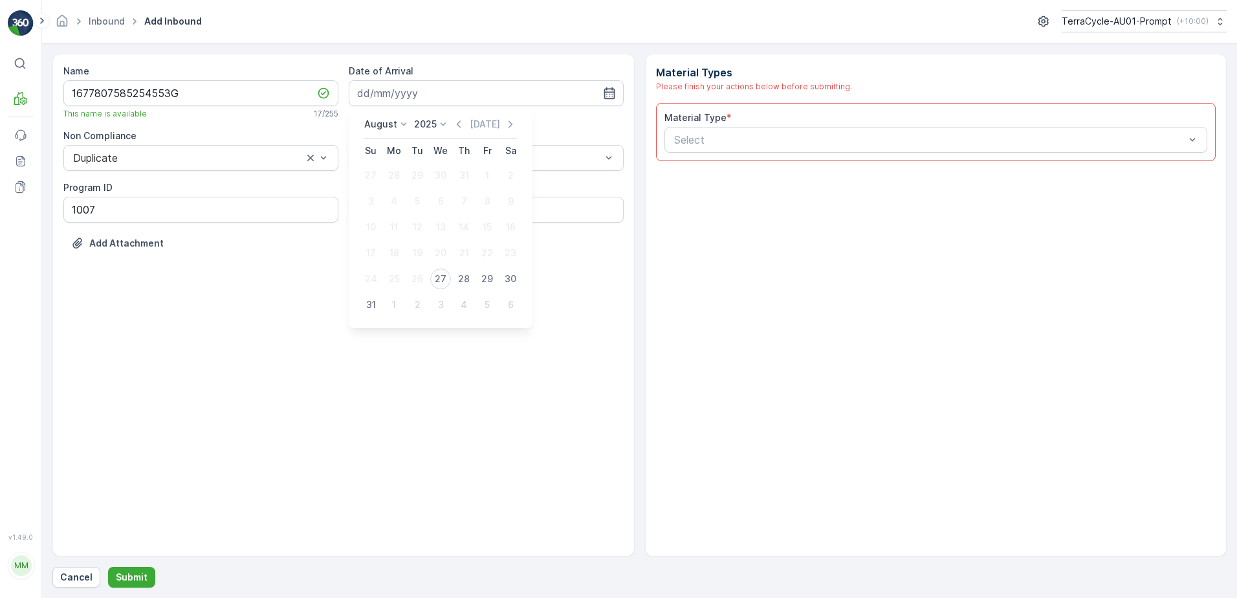
type input "[DATE]"
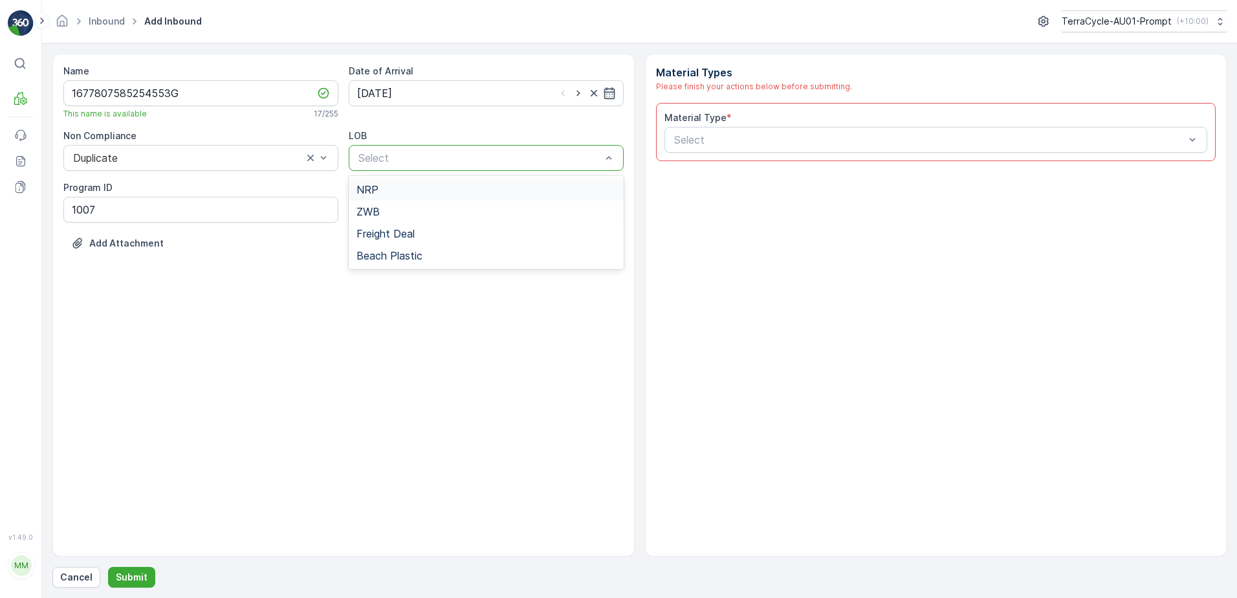
click at [437, 159] on div at bounding box center [479, 158] width 245 height 12
drag, startPoint x: 415, startPoint y: 193, endPoint x: 422, endPoint y: 191, distance: 7.4
click at [421, 191] on div "NRP" at bounding box center [486, 190] width 259 height 12
click at [791, 131] on div "Select" at bounding box center [937, 140] width 544 height 26
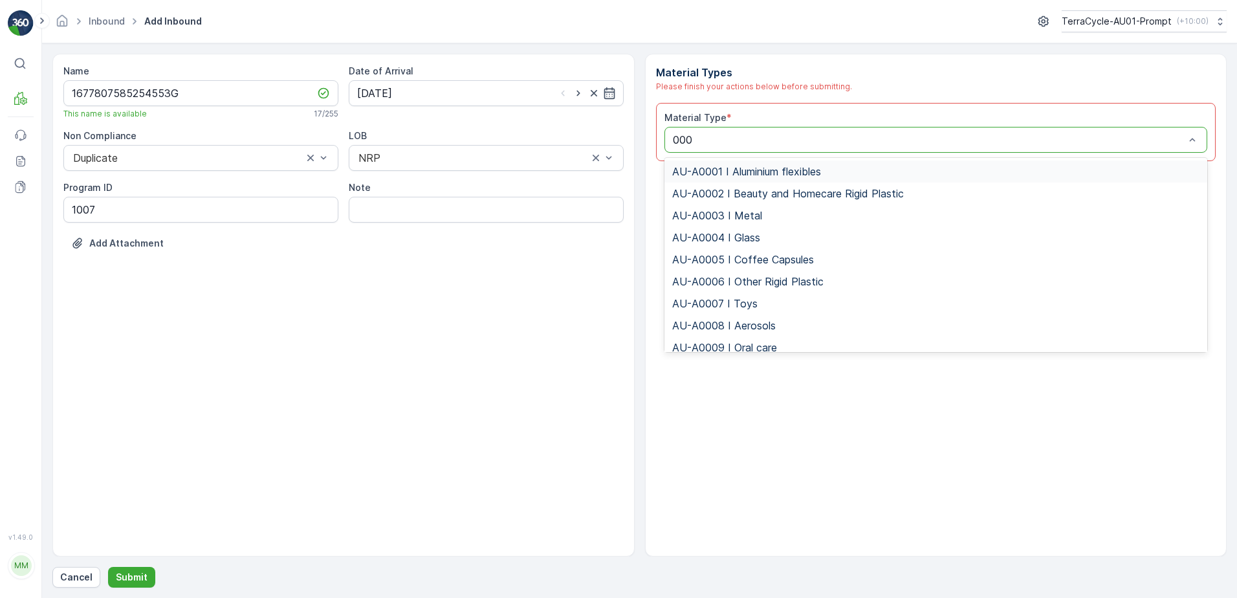
type input "0003"
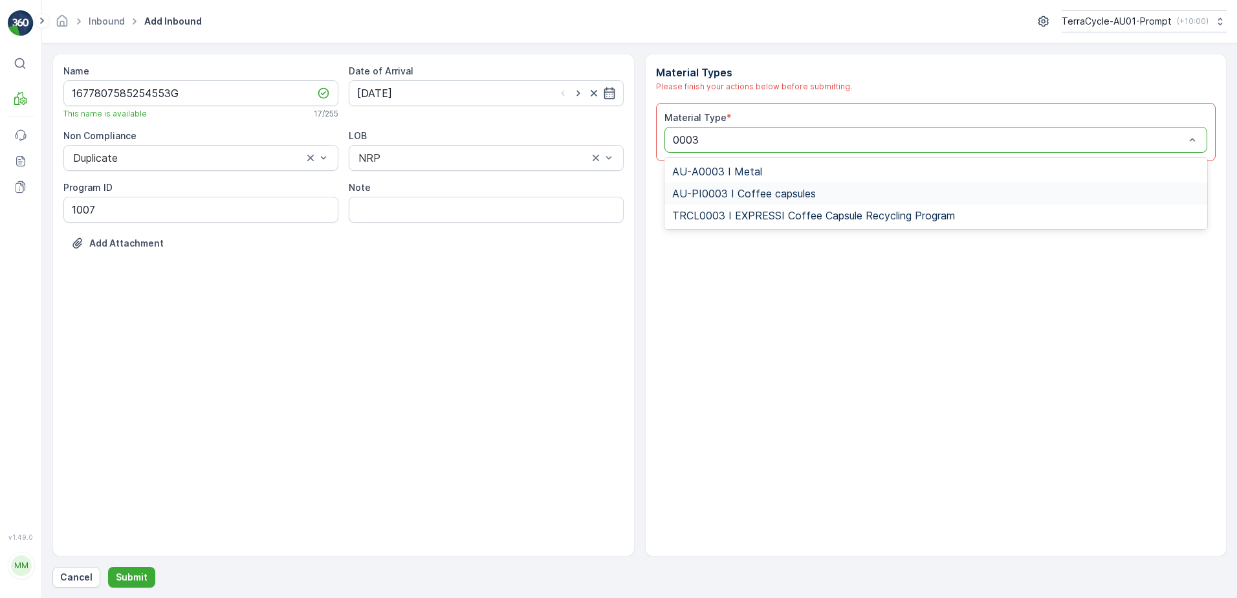
drag, startPoint x: 781, startPoint y: 187, endPoint x: 796, endPoint y: 185, distance: 15.0
click at [793, 185] on div "AU-PI0003 I Coffee capsules" at bounding box center [937, 193] width 544 height 22
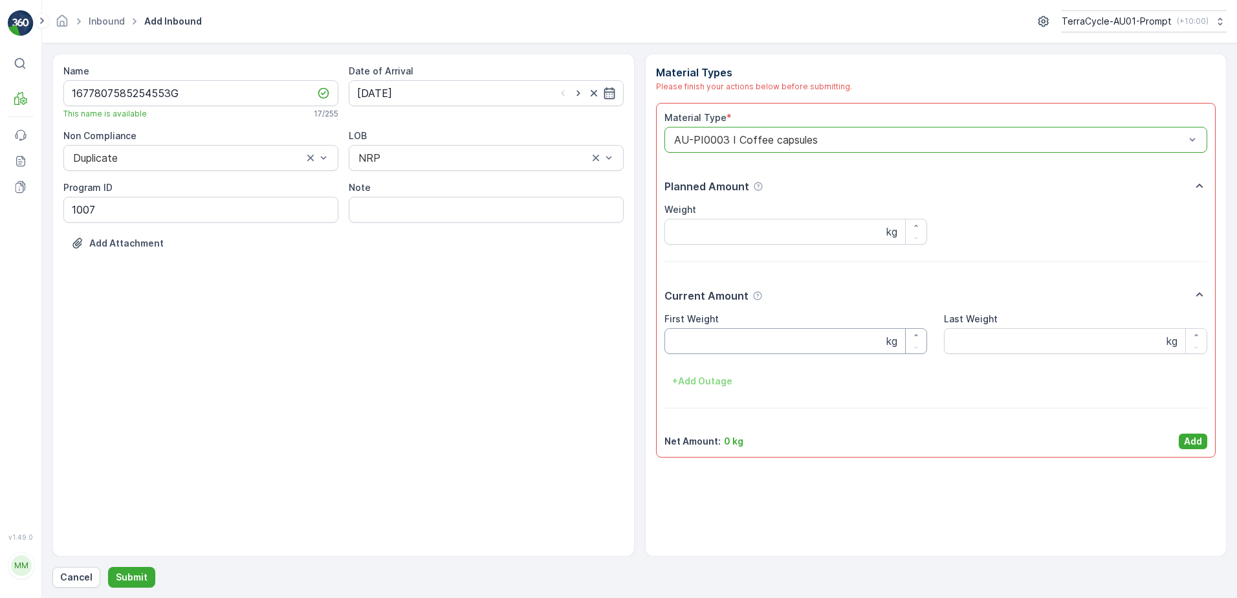
click at [755, 342] on Weight "First Weight" at bounding box center [796, 341] width 263 height 26
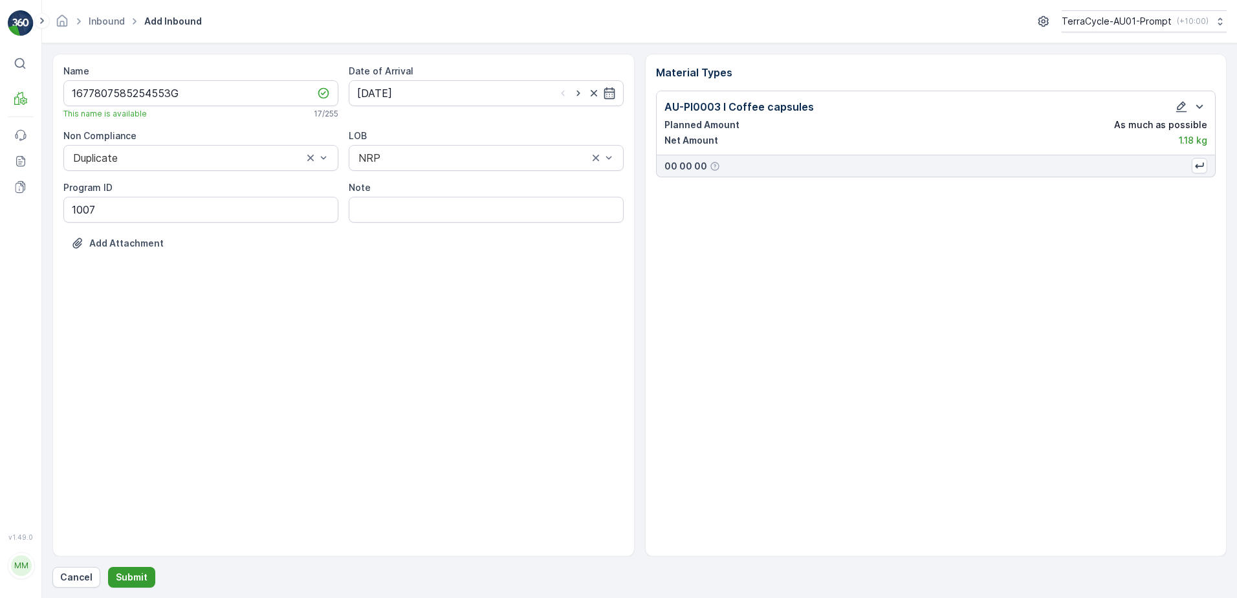
click at [142, 579] on p "Submit" at bounding box center [132, 577] width 32 height 13
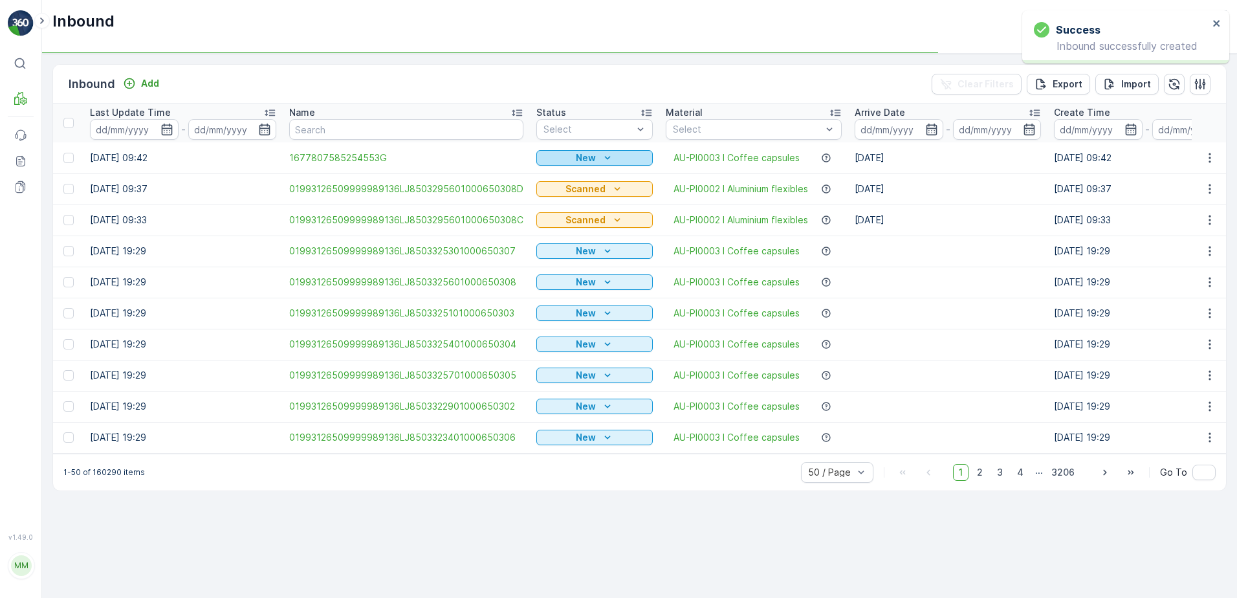
click at [558, 161] on div "New" at bounding box center [595, 157] width 106 height 13
drag, startPoint x: 558, startPoint y: 197, endPoint x: 786, endPoint y: 201, distance: 227.2
click at [558, 197] on span "Scanned" at bounding box center [559, 195] width 38 height 13
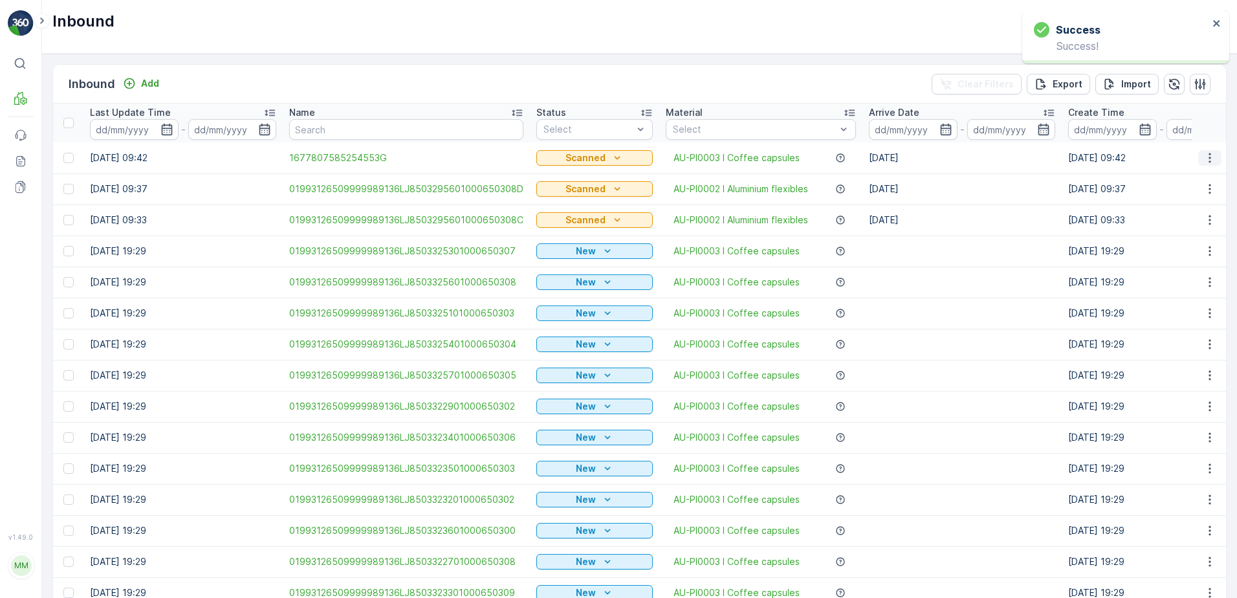
click at [1204, 159] on icon "button" at bounding box center [1210, 157] width 13 height 13
click at [1182, 255] on div "Print QR" at bounding box center [1186, 250] width 103 height 18
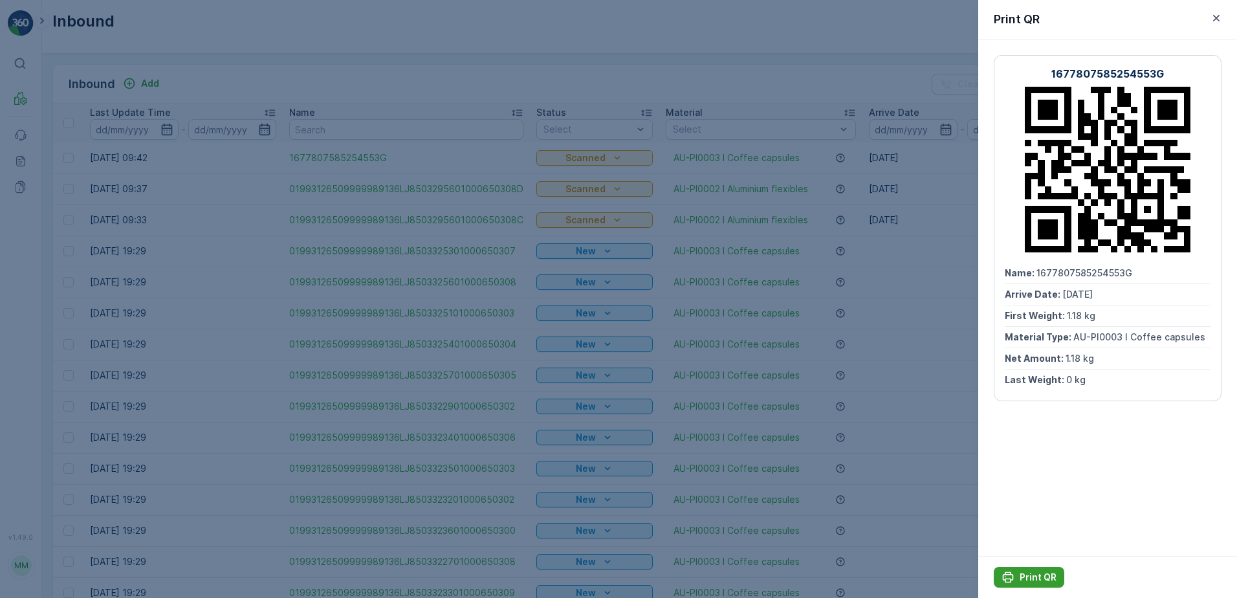
click at [1024, 578] on p "Print QR" at bounding box center [1038, 577] width 37 height 13
click at [1215, 22] on icon "button" at bounding box center [1216, 18] width 13 height 13
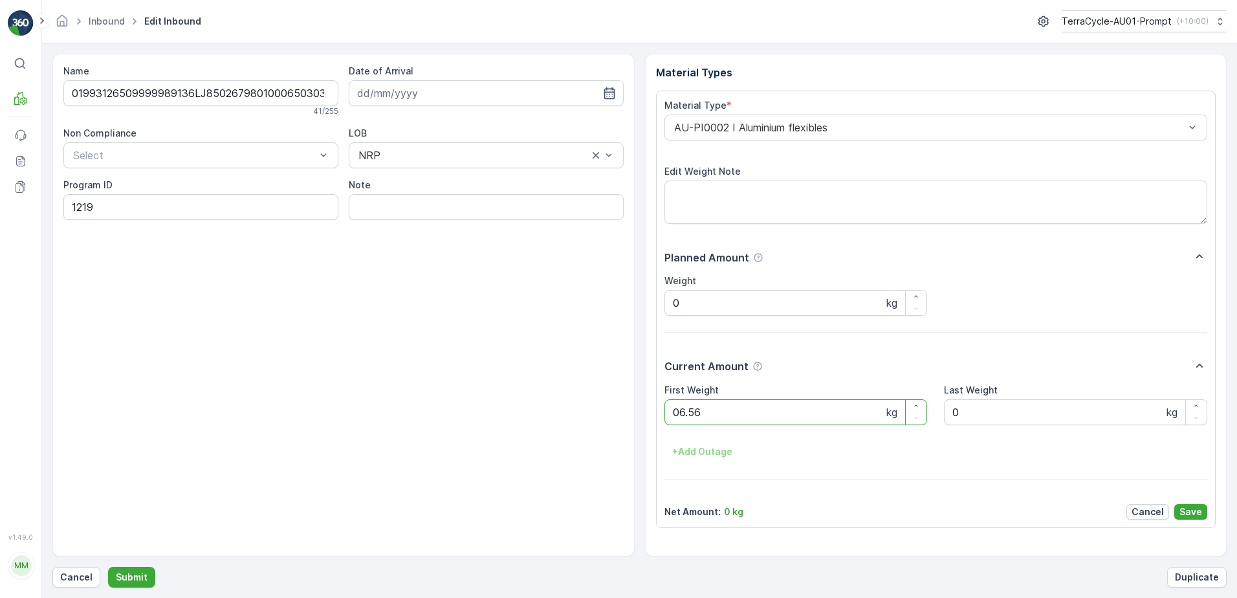
click at [108, 567] on button "Submit" at bounding box center [131, 577] width 47 height 21
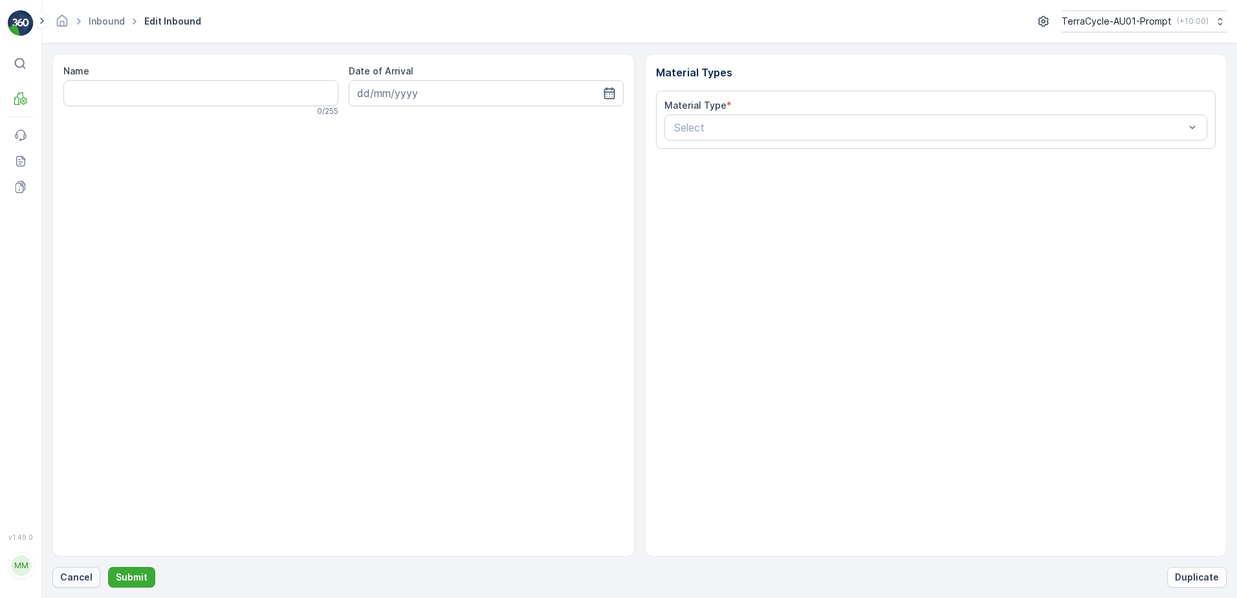
click at [78, 574] on p "Cancel" at bounding box center [76, 577] width 32 height 13
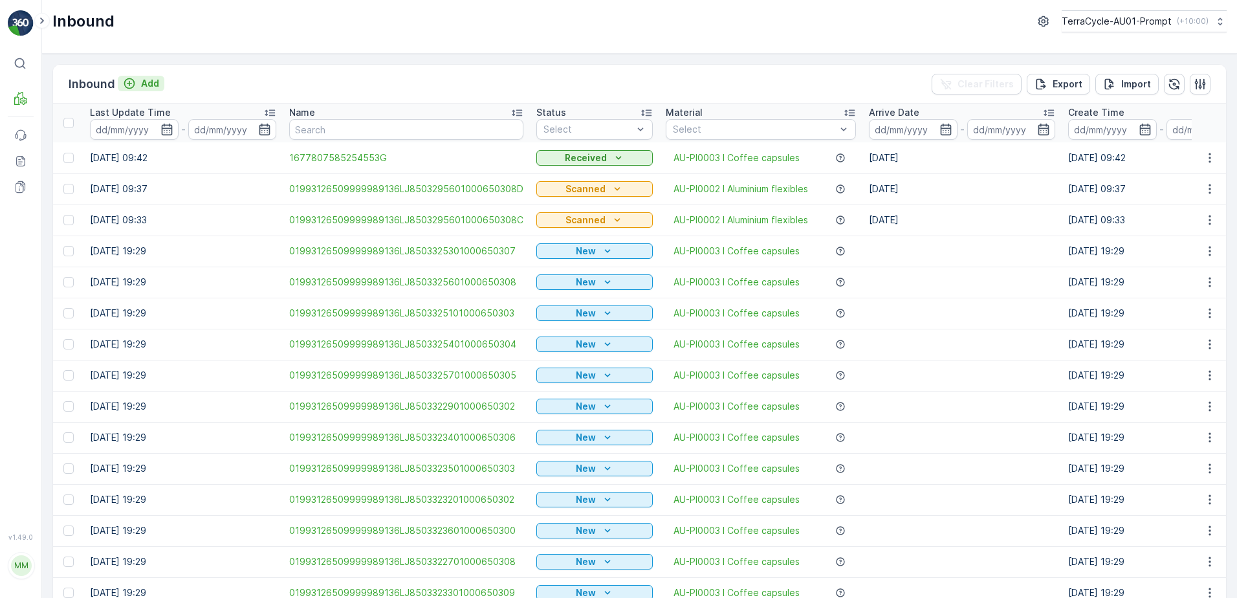
click at [147, 85] on p "Add" at bounding box center [150, 83] width 18 height 13
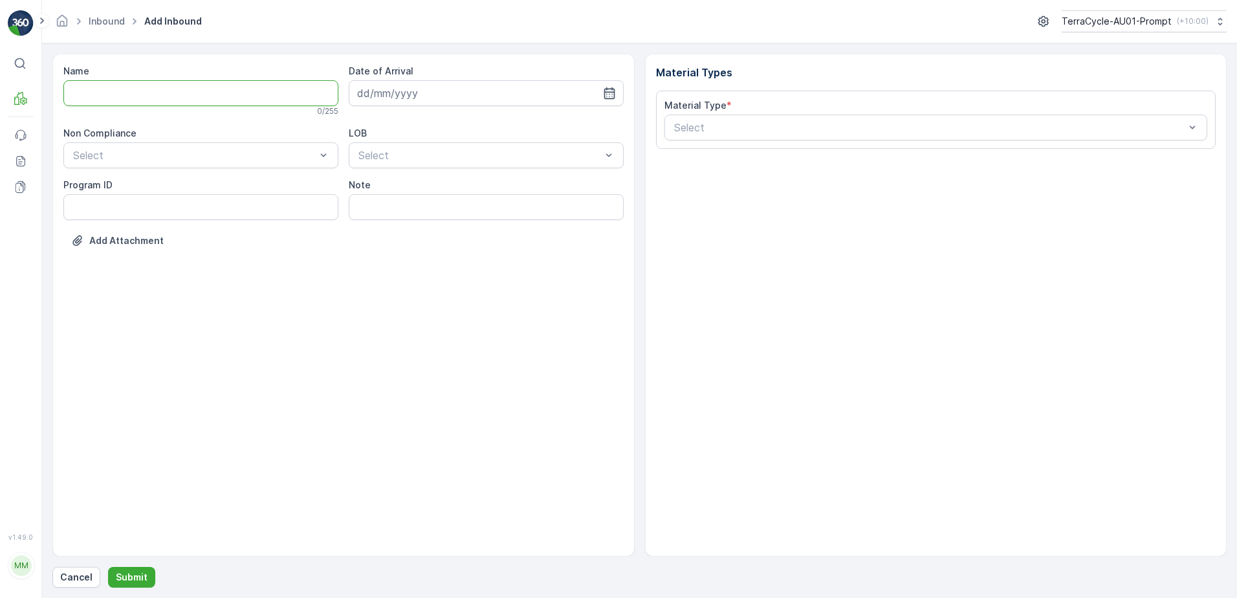
click at [144, 96] on input "Name" at bounding box center [200, 93] width 275 height 26
type input "019931265099999891ZX2000816501000650808"
click at [108, 567] on button "Submit" at bounding box center [131, 577] width 47 height 21
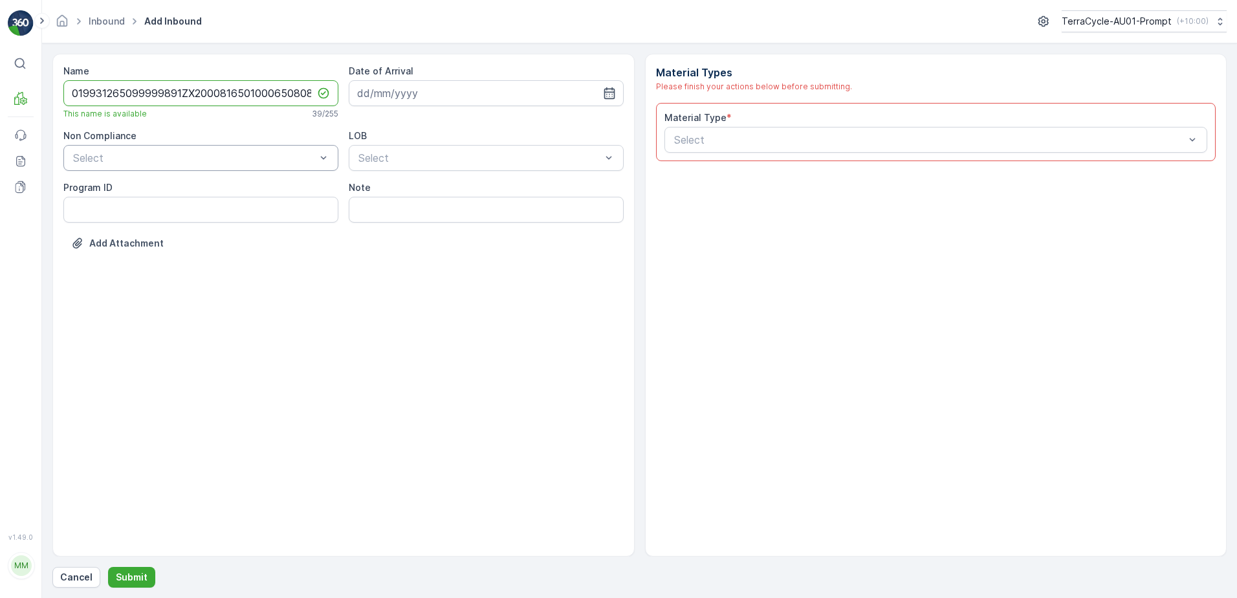
click at [243, 161] on div at bounding box center [194, 158] width 245 height 12
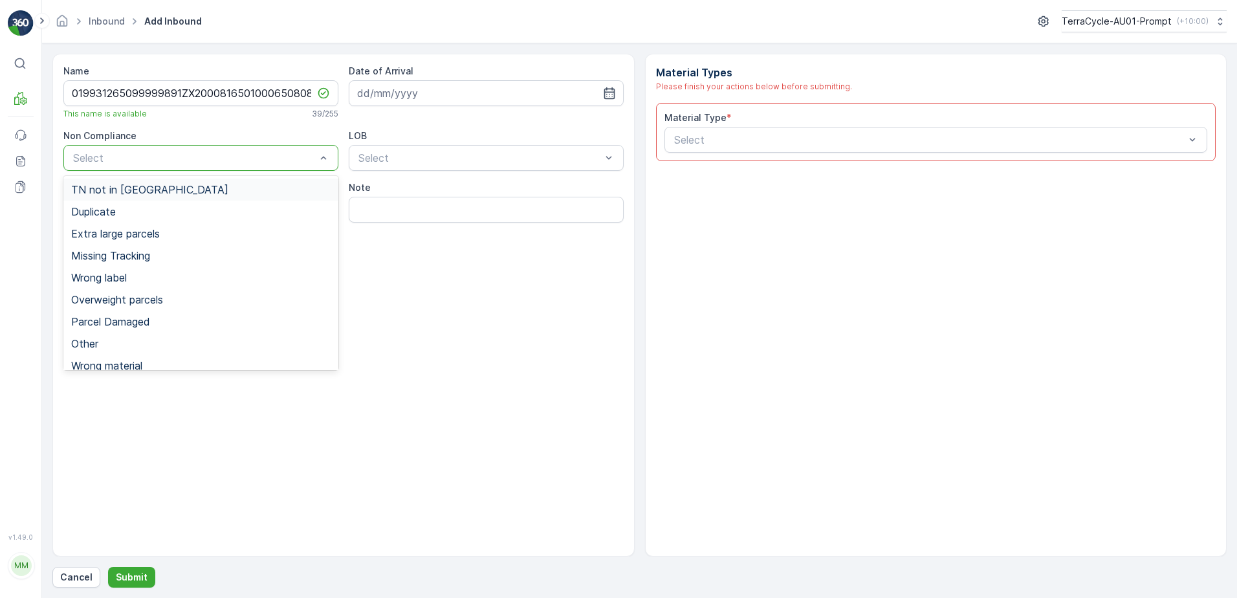
click at [160, 194] on div "TN not in [GEOGRAPHIC_DATA]" at bounding box center [200, 190] width 259 height 12
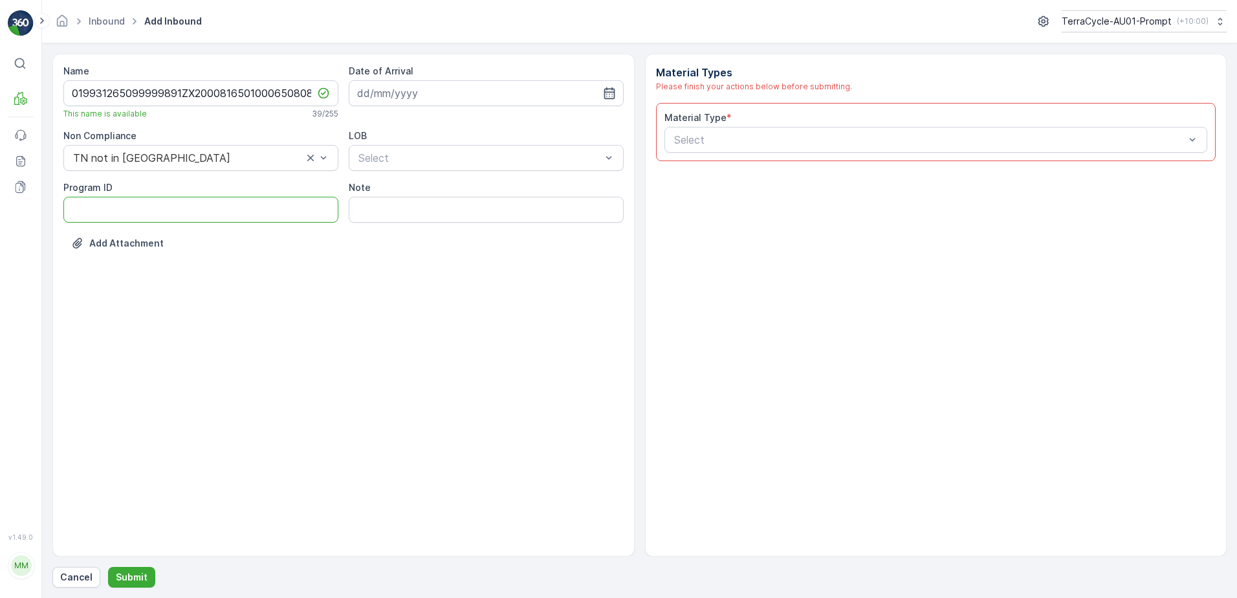
click at [146, 218] on ID "Program ID" at bounding box center [200, 210] width 275 height 26
type ID "CS25-S"
click at [427, 85] on input at bounding box center [486, 93] width 275 height 26
click at [440, 278] on div "27" at bounding box center [440, 279] width 21 height 21
type input "[DATE]"
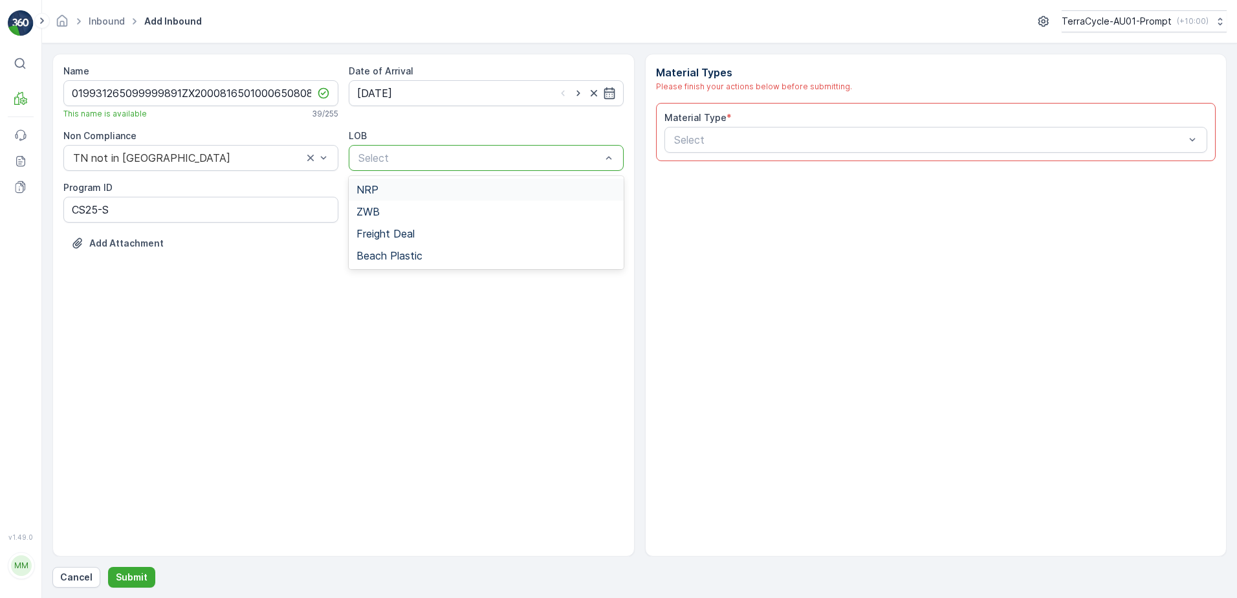
click at [454, 159] on div at bounding box center [479, 158] width 245 height 12
click at [434, 211] on div "ZWB" at bounding box center [486, 212] width 259 height 12
click at [711, 148] on div "Select" at bounding box center [937, 140] width 544 height 26
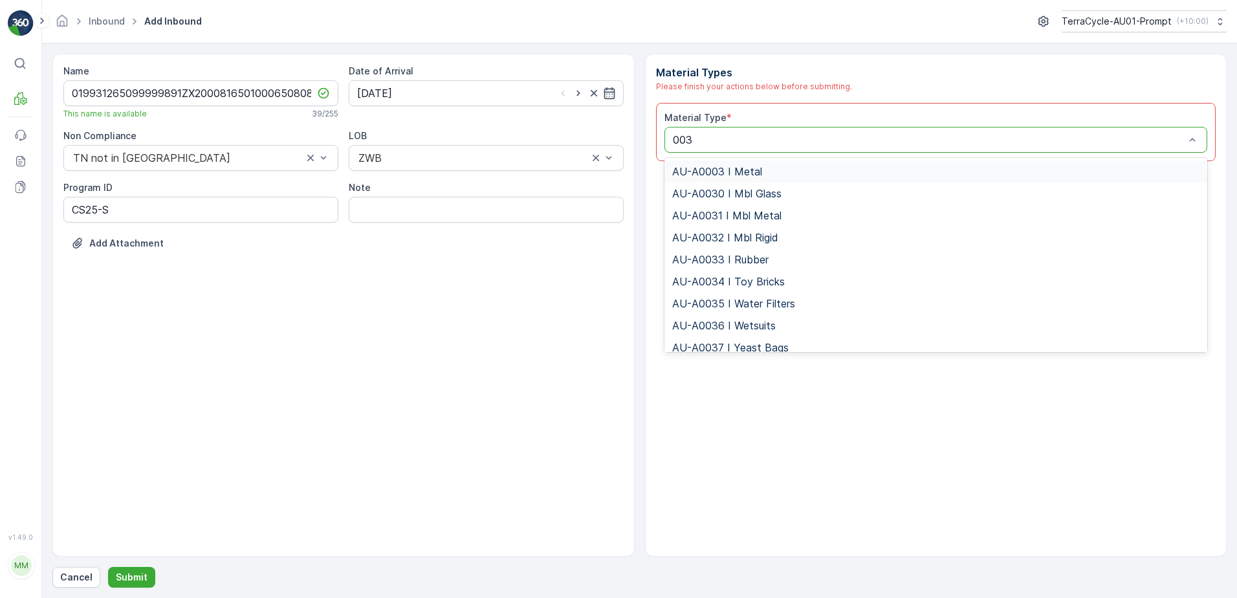
type input "0032"
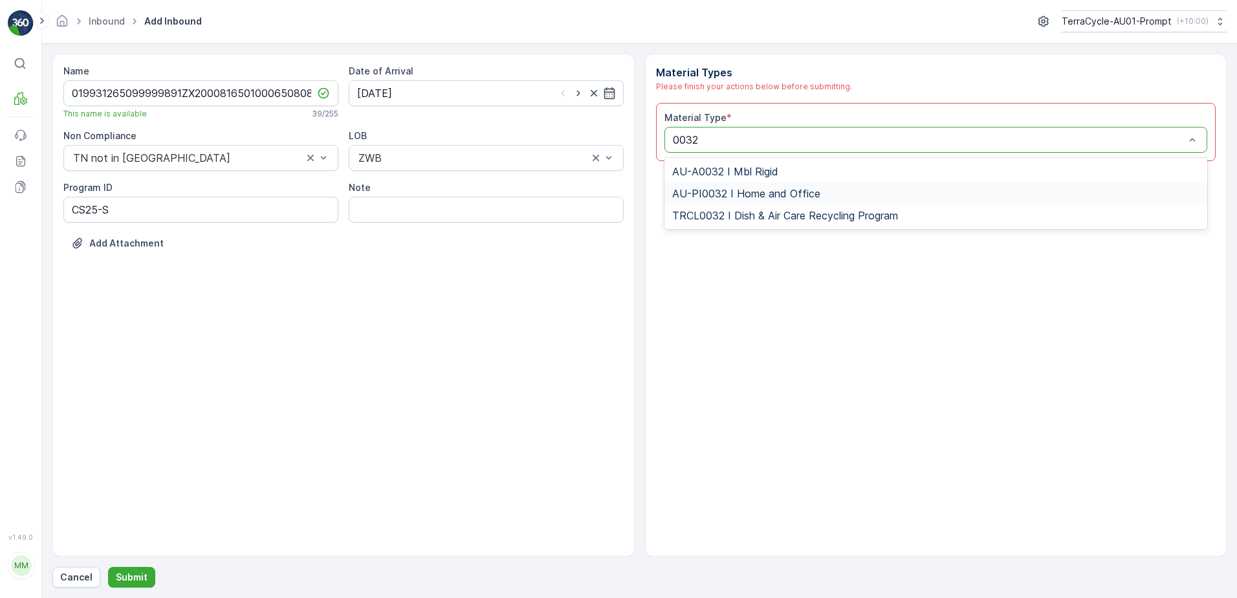
drag, startPoint x: 760, startPoint y: 192, endPoint x: 772, endPoint y: 190, distance: 11.7
click at [766, 190] on span "AU-PI0032 I Home and Office" at bounding box center [746, 194] width 148 height 12
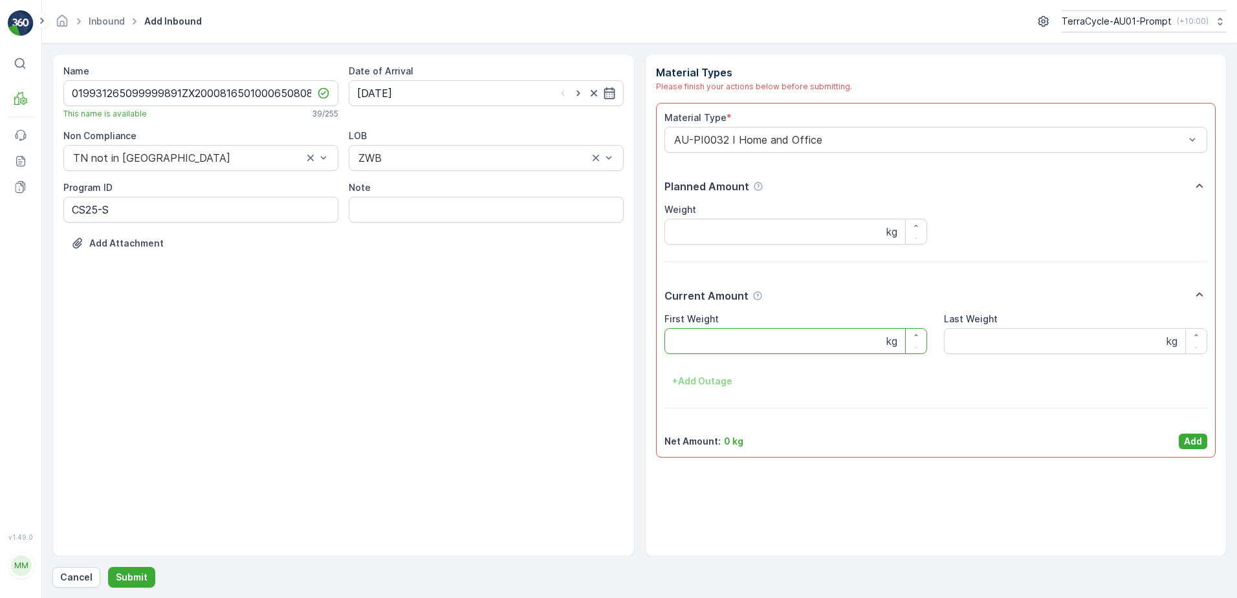
click at [696, 343] on Weight "First Weight" at bounding box center [796, 341] width 263 height 26
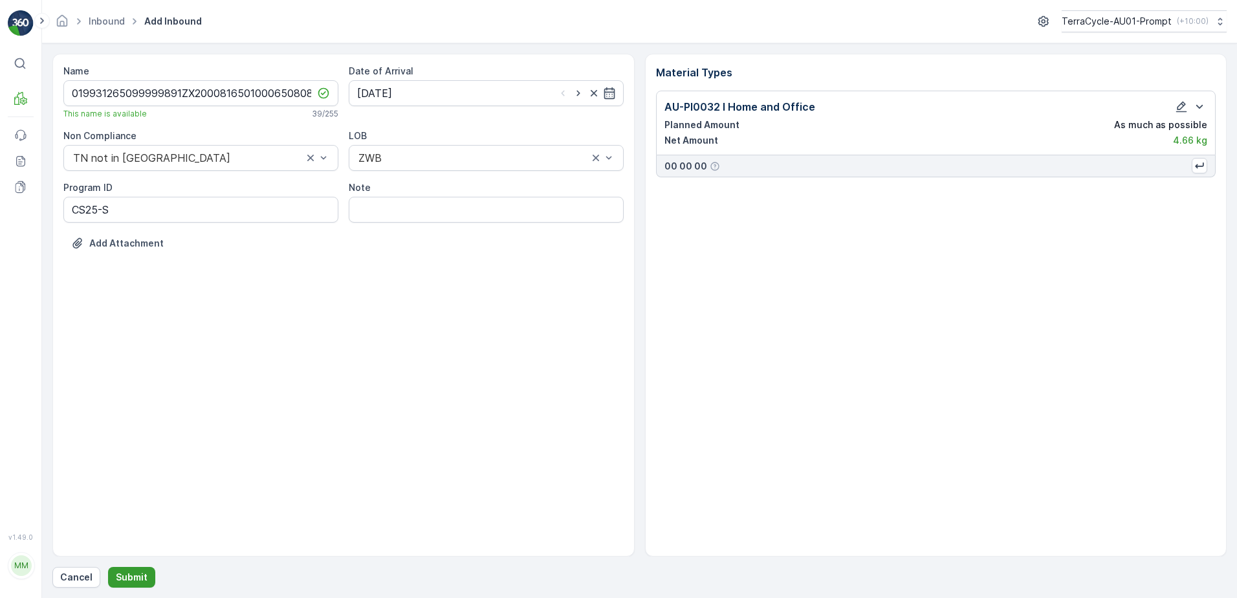
click at [135, 576] on p "Submit" at bounding box center [132, 577] width 32 height 13
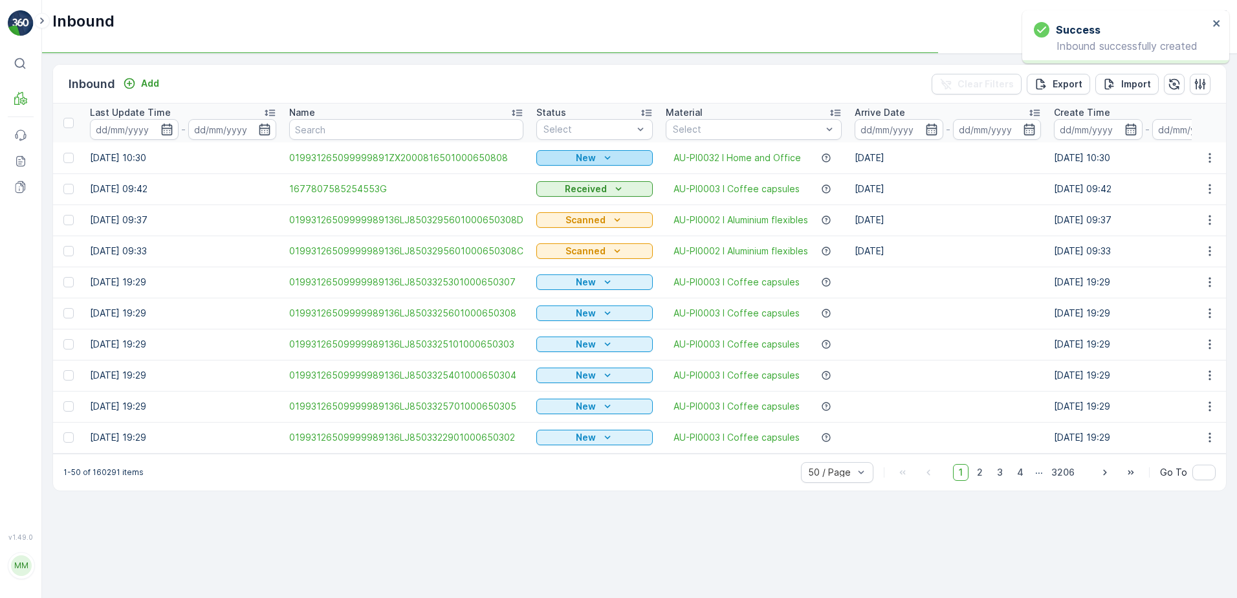
click at [607, 157] on icon "New" at bounding box center [607, 157] width 13 height 13
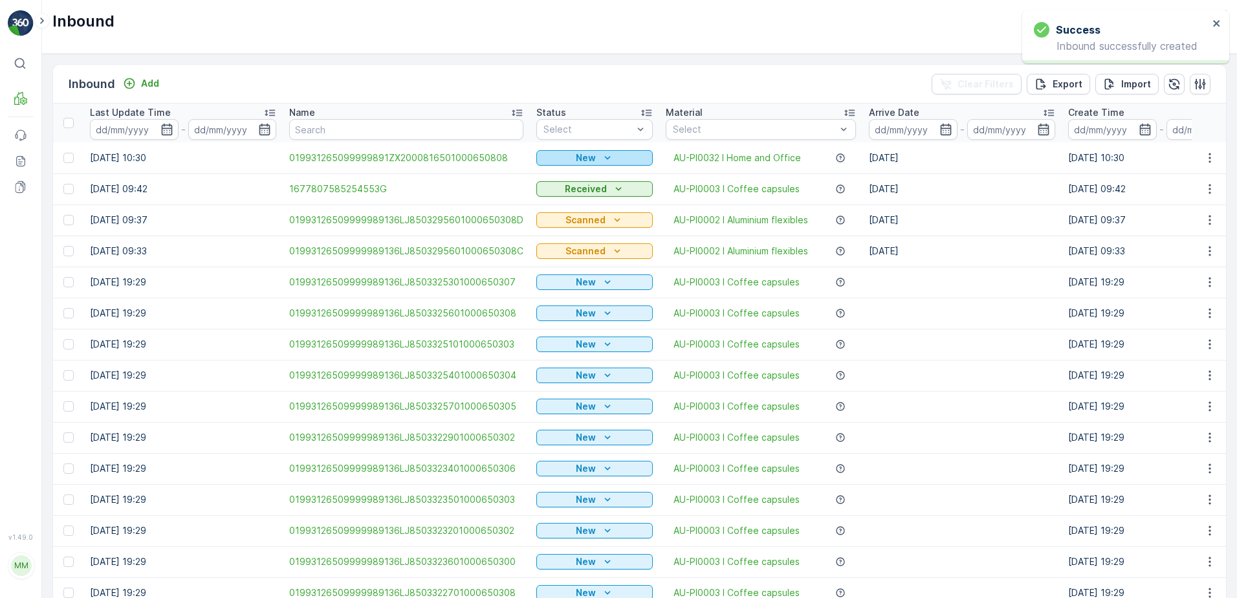
click at [601, 154] on icon "New" at bounding box center [607, 157] width 13 height 13
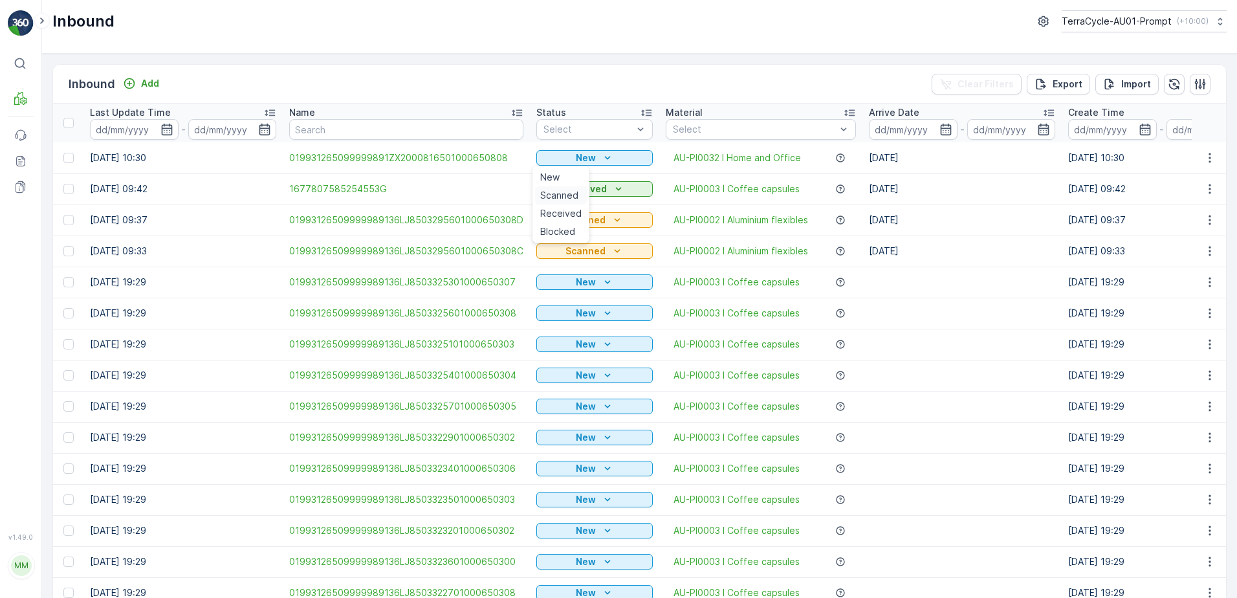
click at [560, 195] on span "Scanned" at bounding box center [559, 195] width 38 height 13
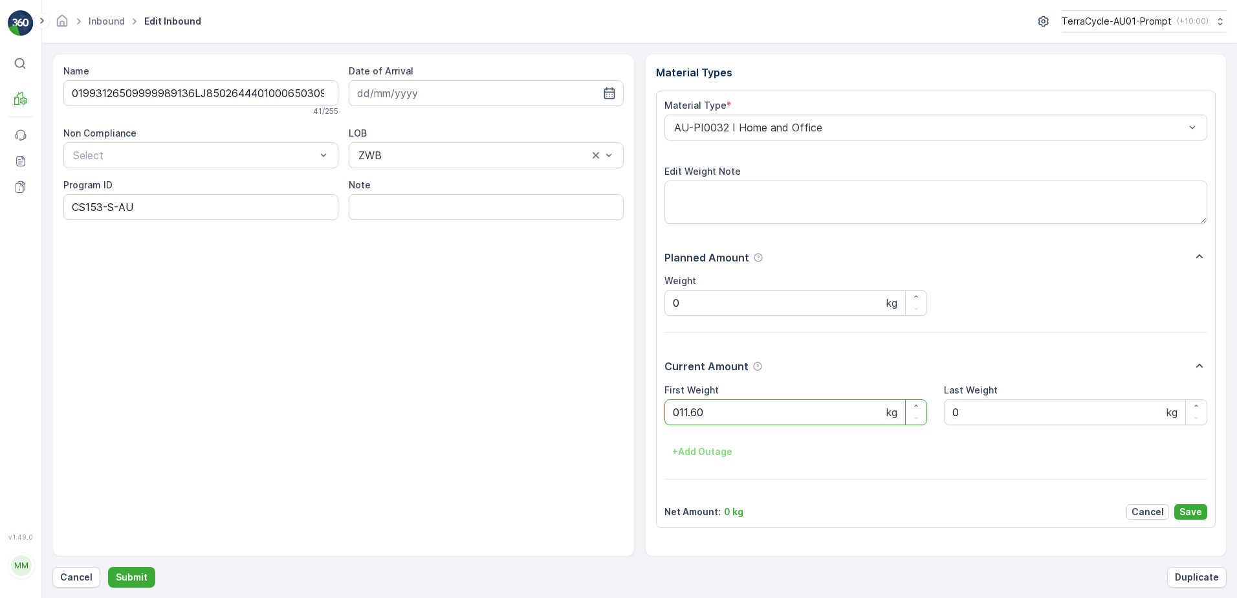
click at [108, 567] on button "Submit" at bounding box center [131, 577] width 47 height 21
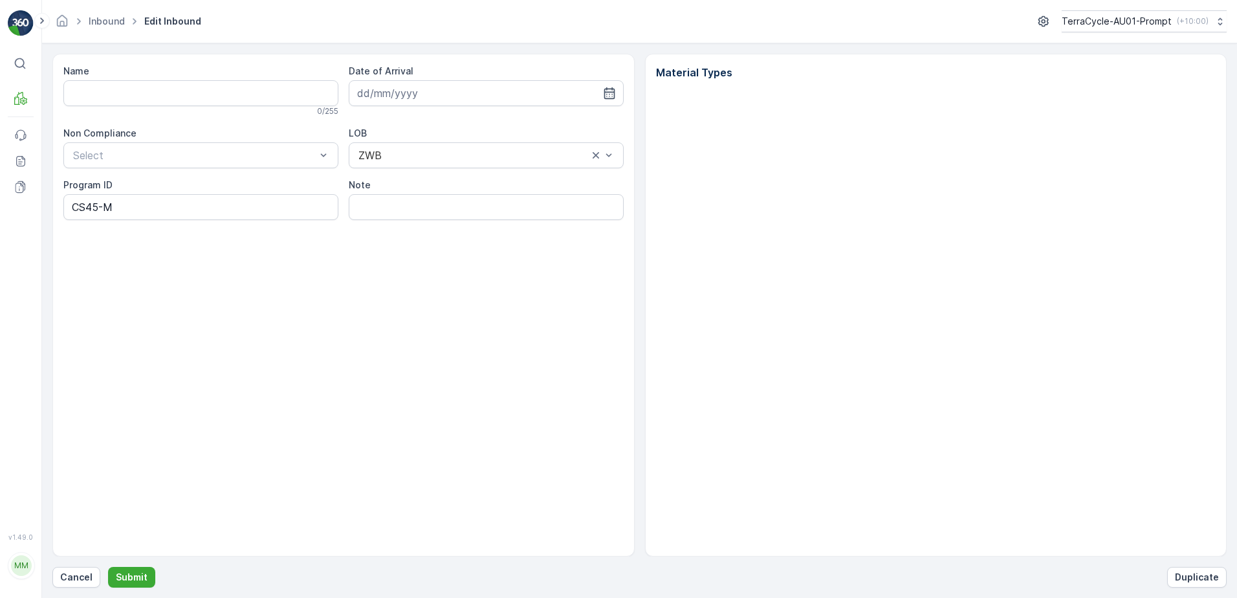
type input "019931265099999891ZX2501660801000655007"
type input "[DATE]"
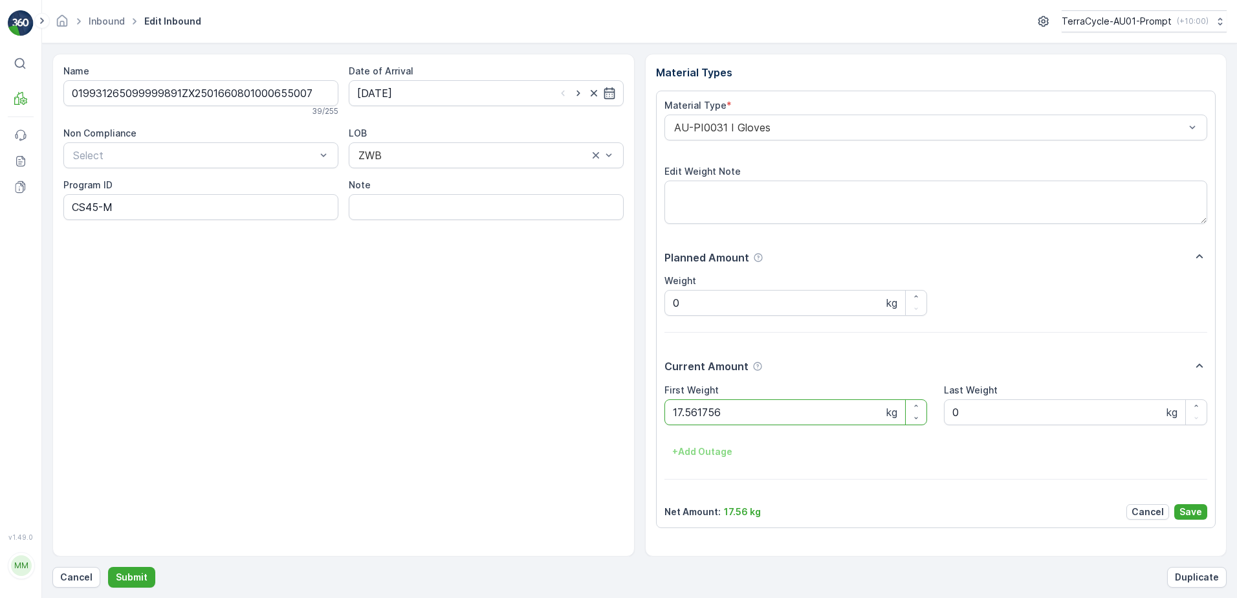
click at [108, 567] on button "Submit" at bounding box center [131, 577] width 47 height 21
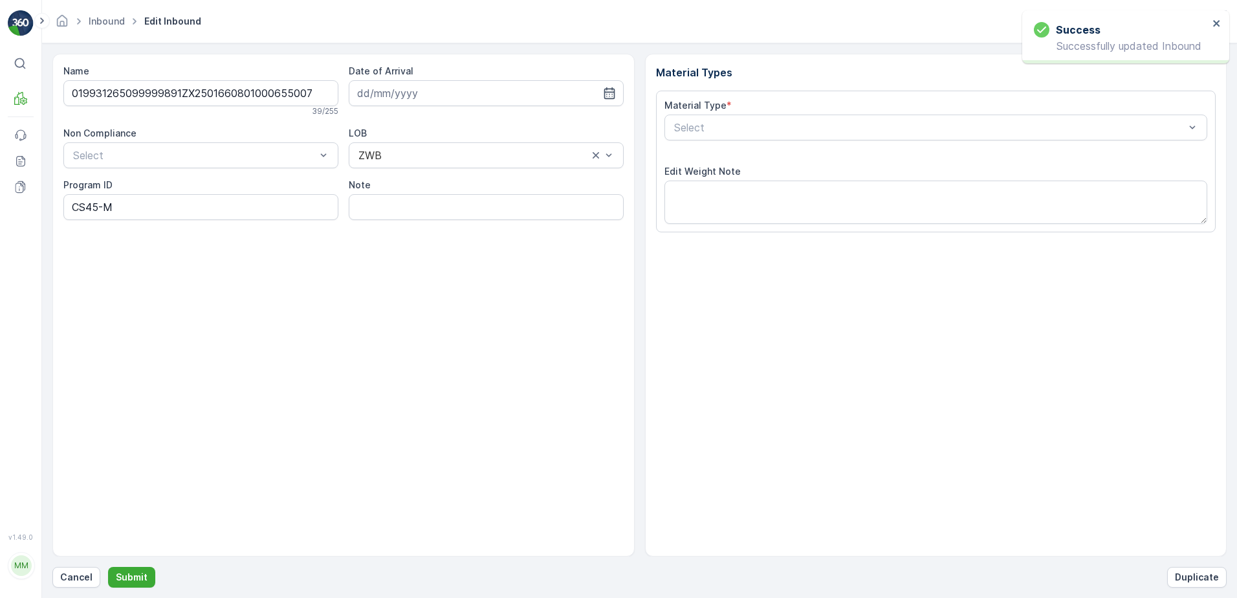
type input "[DATE]"
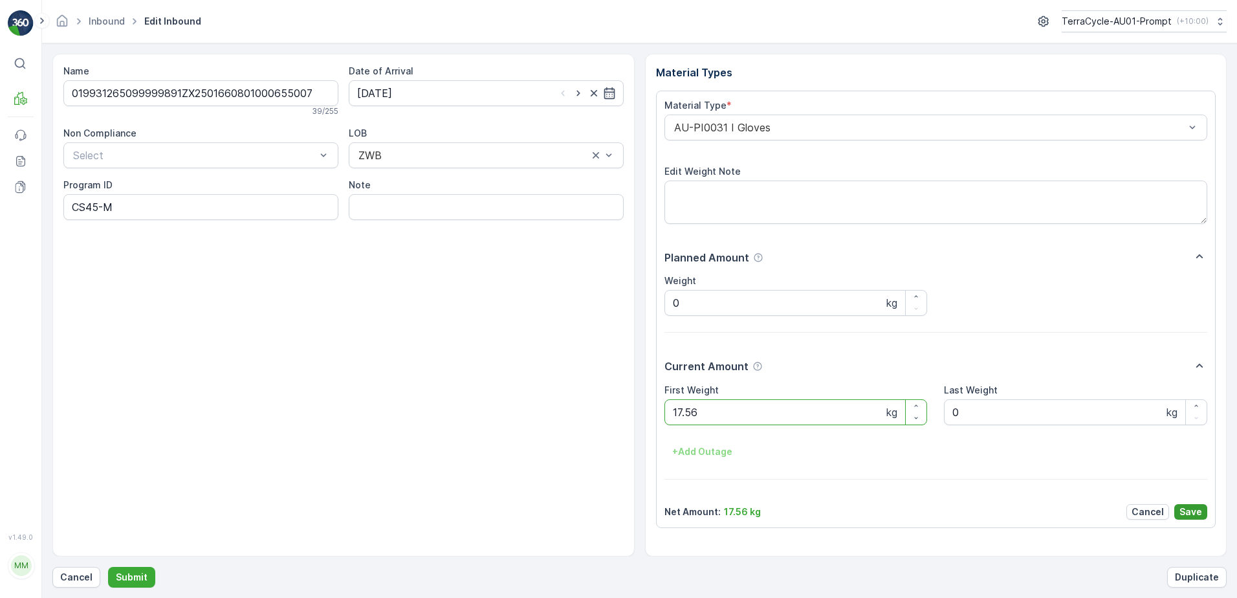
type Weight "17.56"
drag, startPoint x: 1193, startPoint y: 514, endPoint x: 1176, endPoint y: 483, distance: 35.3
click at [1194, 514] on p "Save" at bounding box center [1191, 511] width 23 height 13
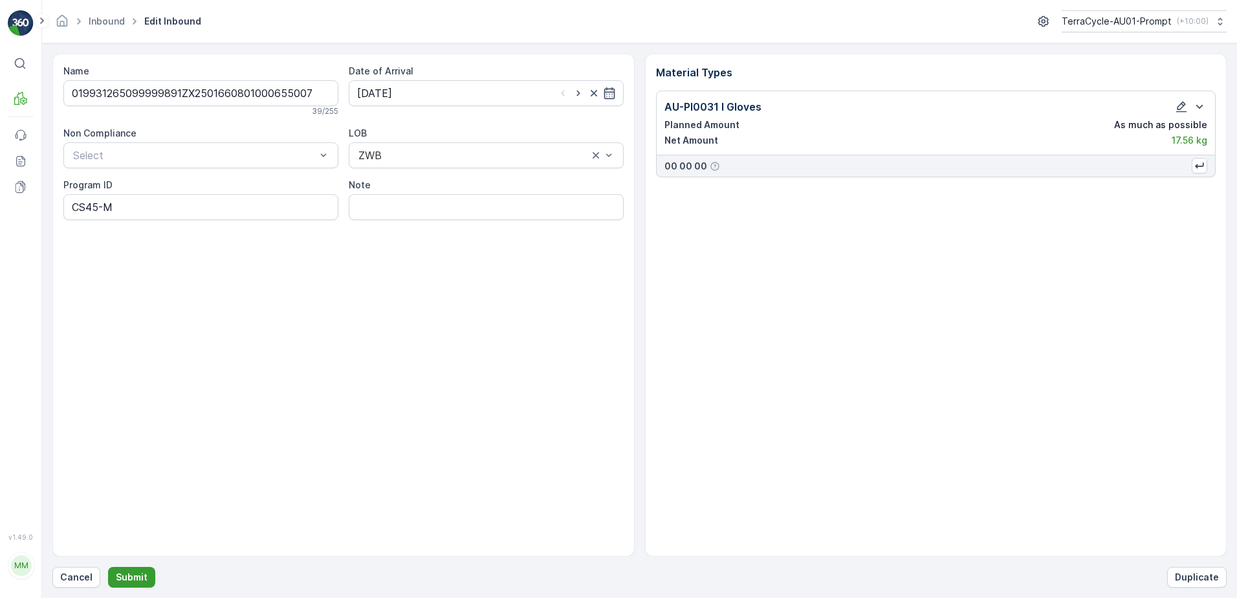
click at [142, 571] on p "Submit" at bounding box center [132, 577] width 32 height 13
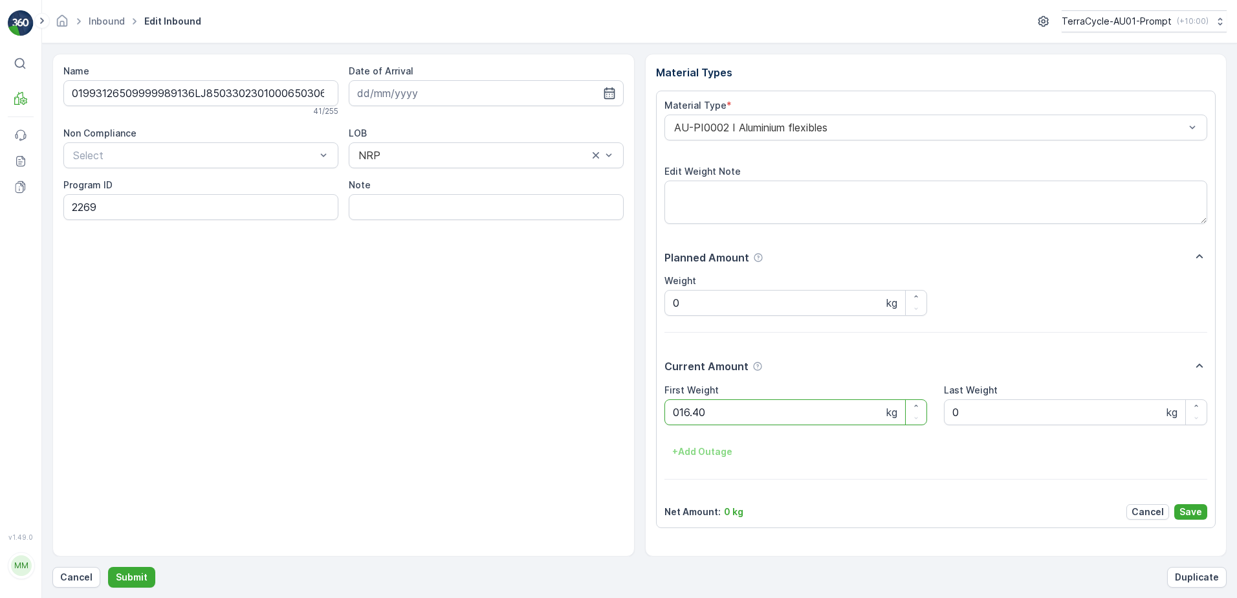
click at [108, 567] on button "Submit" at bounding box center [131, 577] width 47 height 21
